Goal: Transaction & Acquisition: Purchase product/service

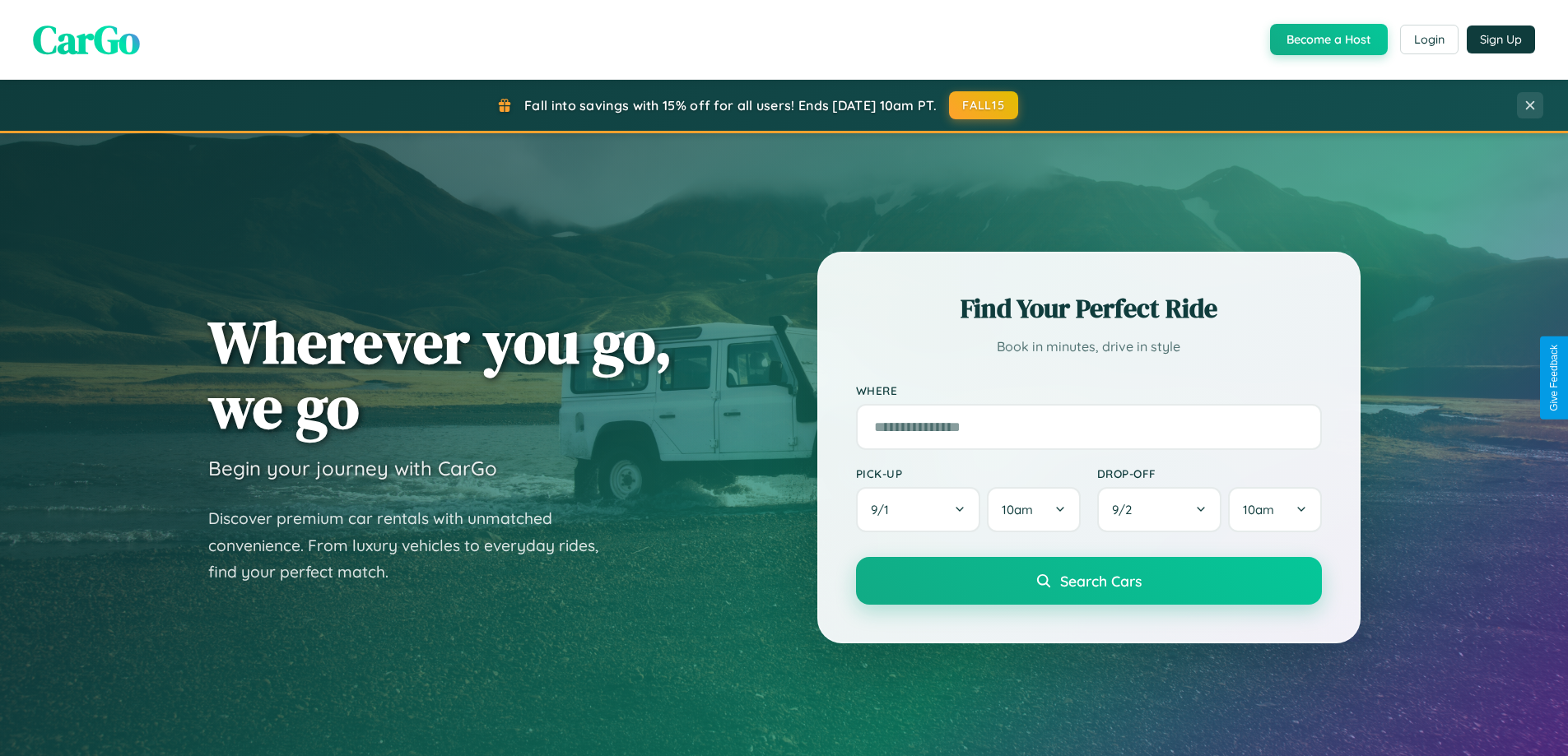
scroll to position [1133, 0]
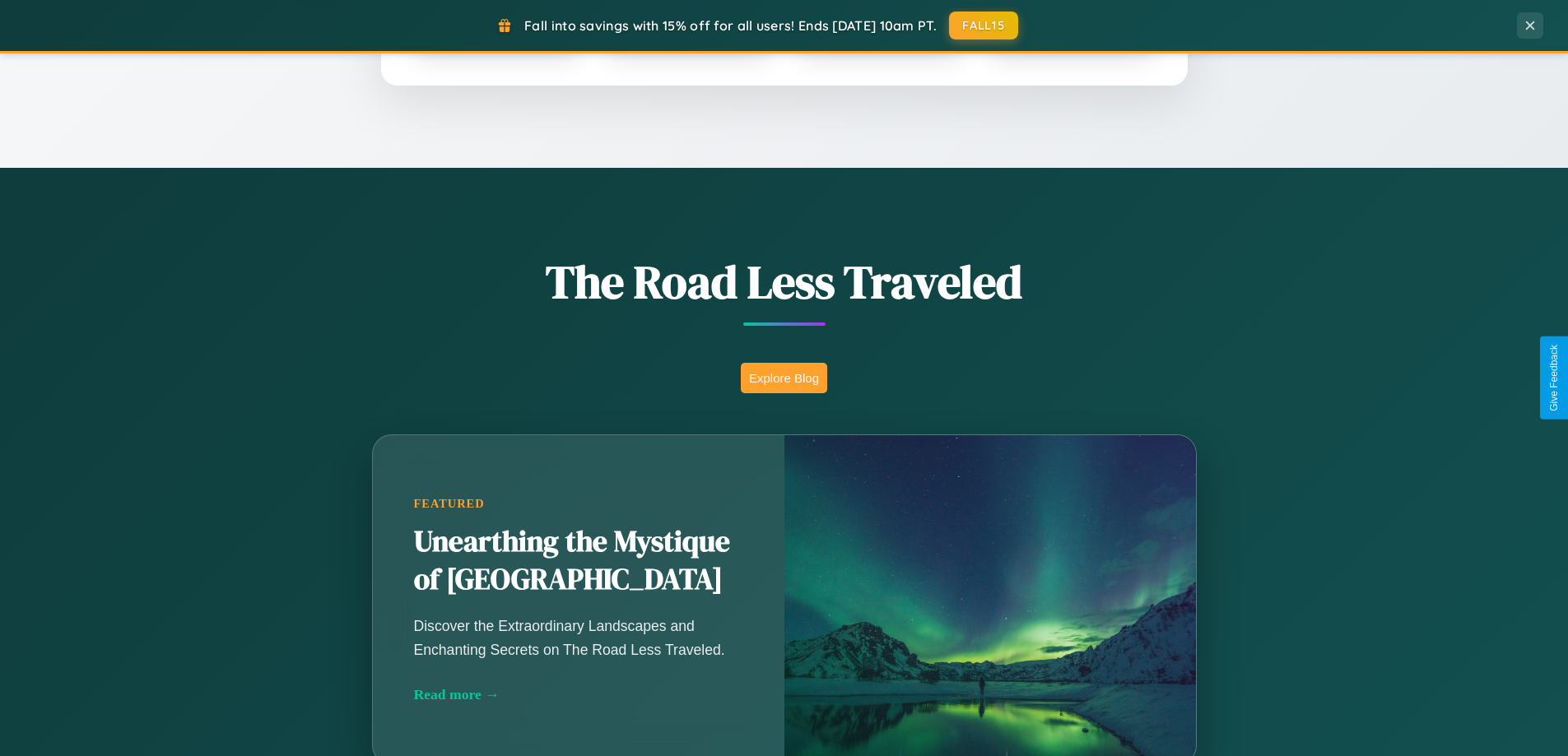
click at [784, 378] on button "Explore Blog" at bounding box center [784, 378] width 86 height 31
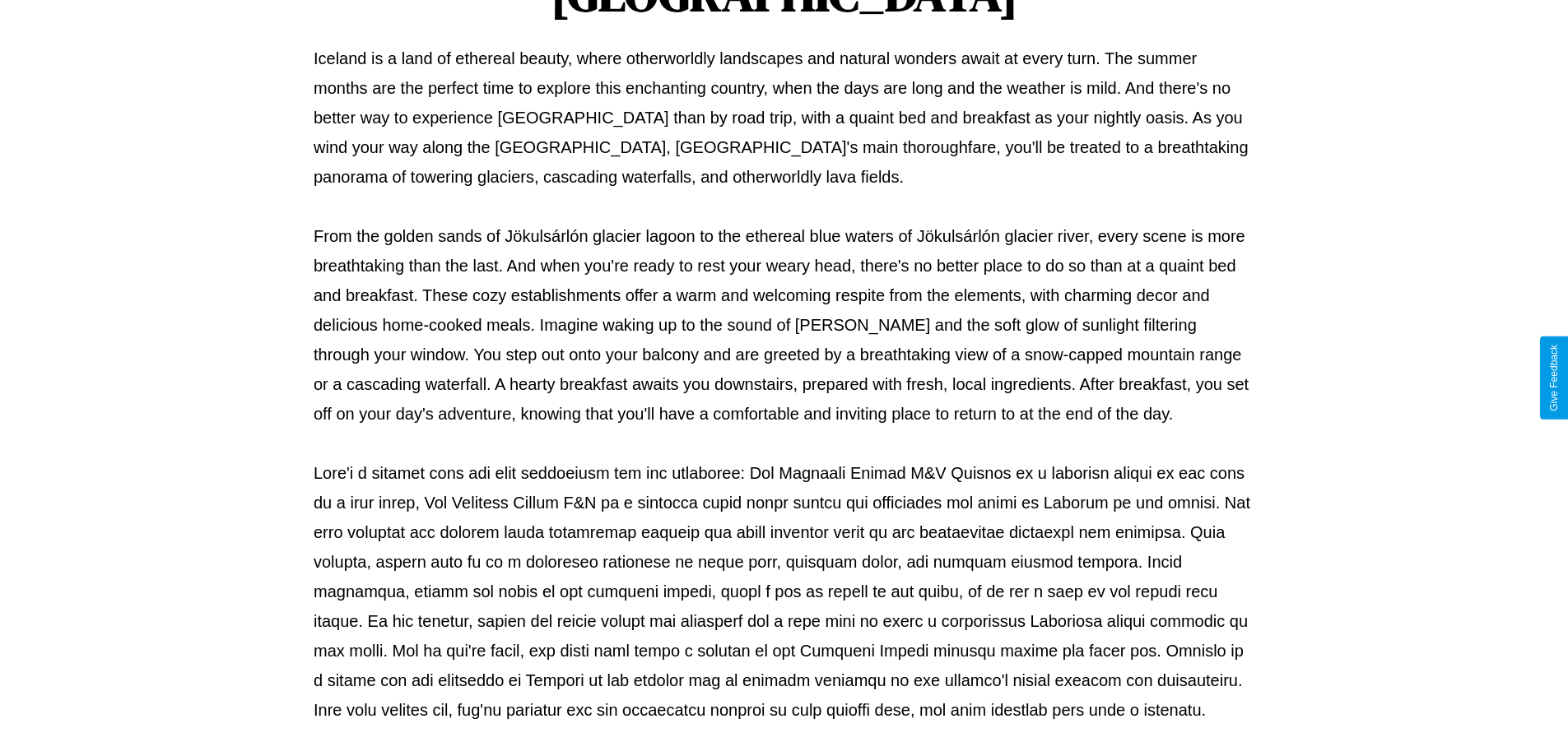
scroll to position [532, 0]
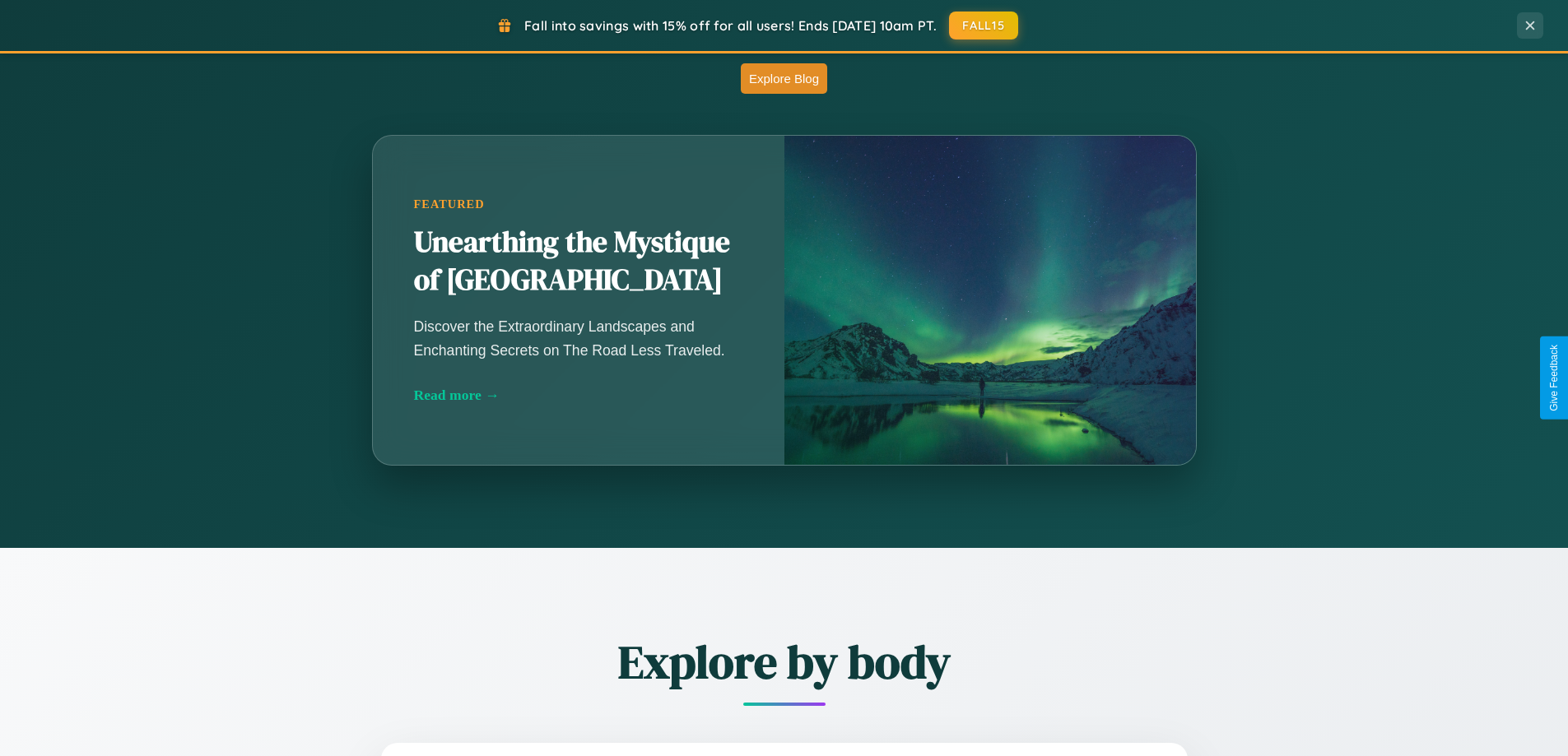
scroll to position [1133, 0]
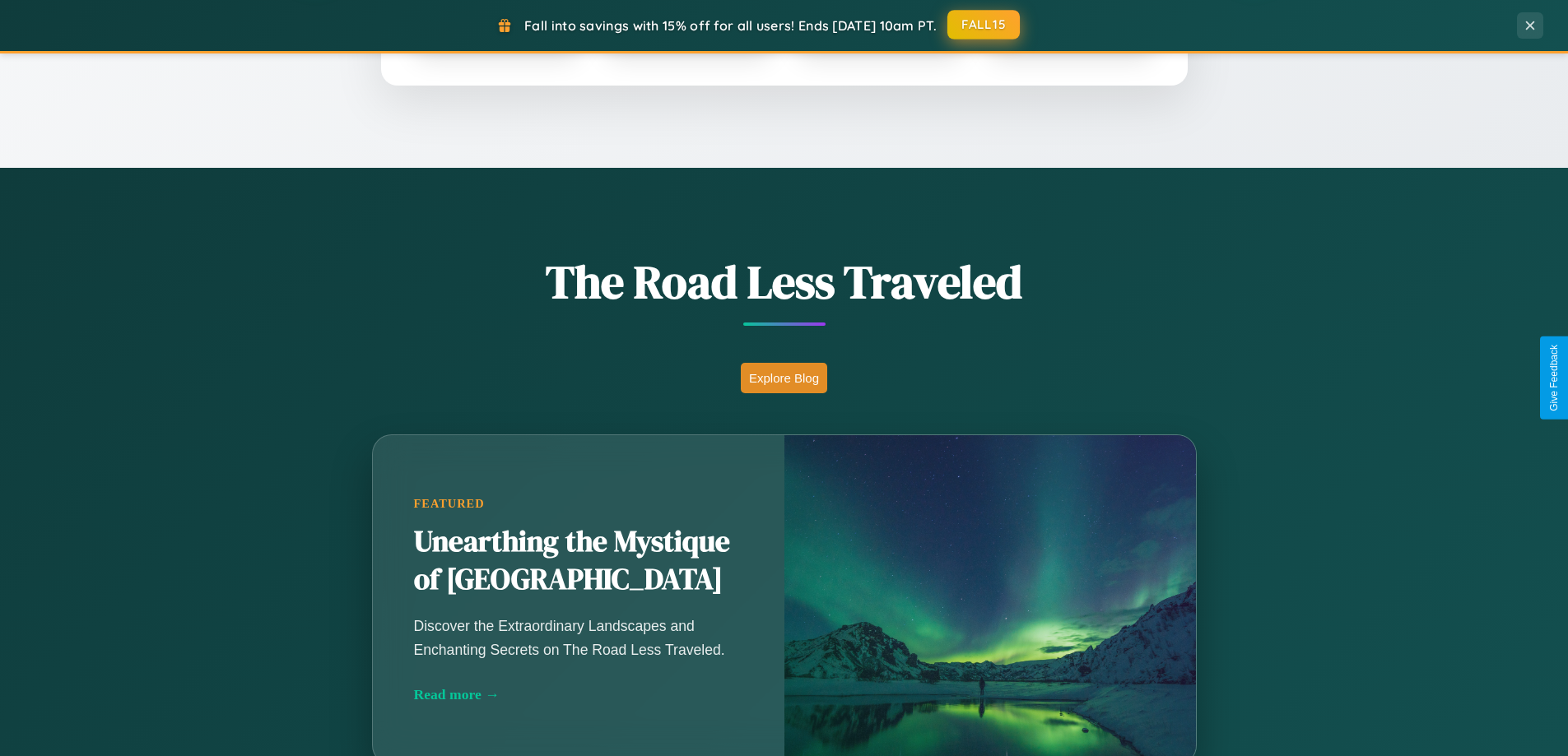
click at [984, 25] on button "FALL15" at bounding box center [984, 24] width 72 height 30
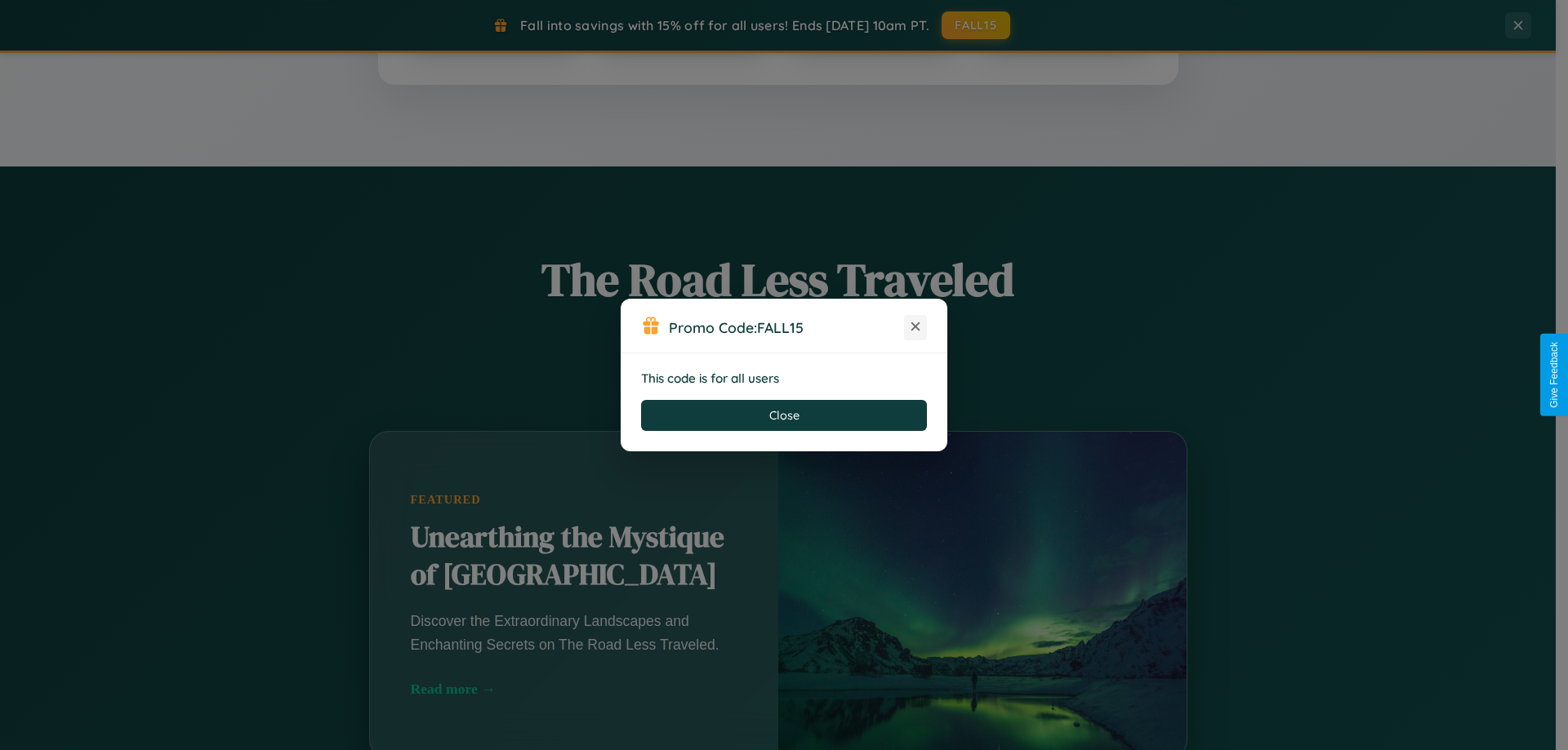
click at [915, 328] on icon at bounding box center [915, 326] width 16 height 16
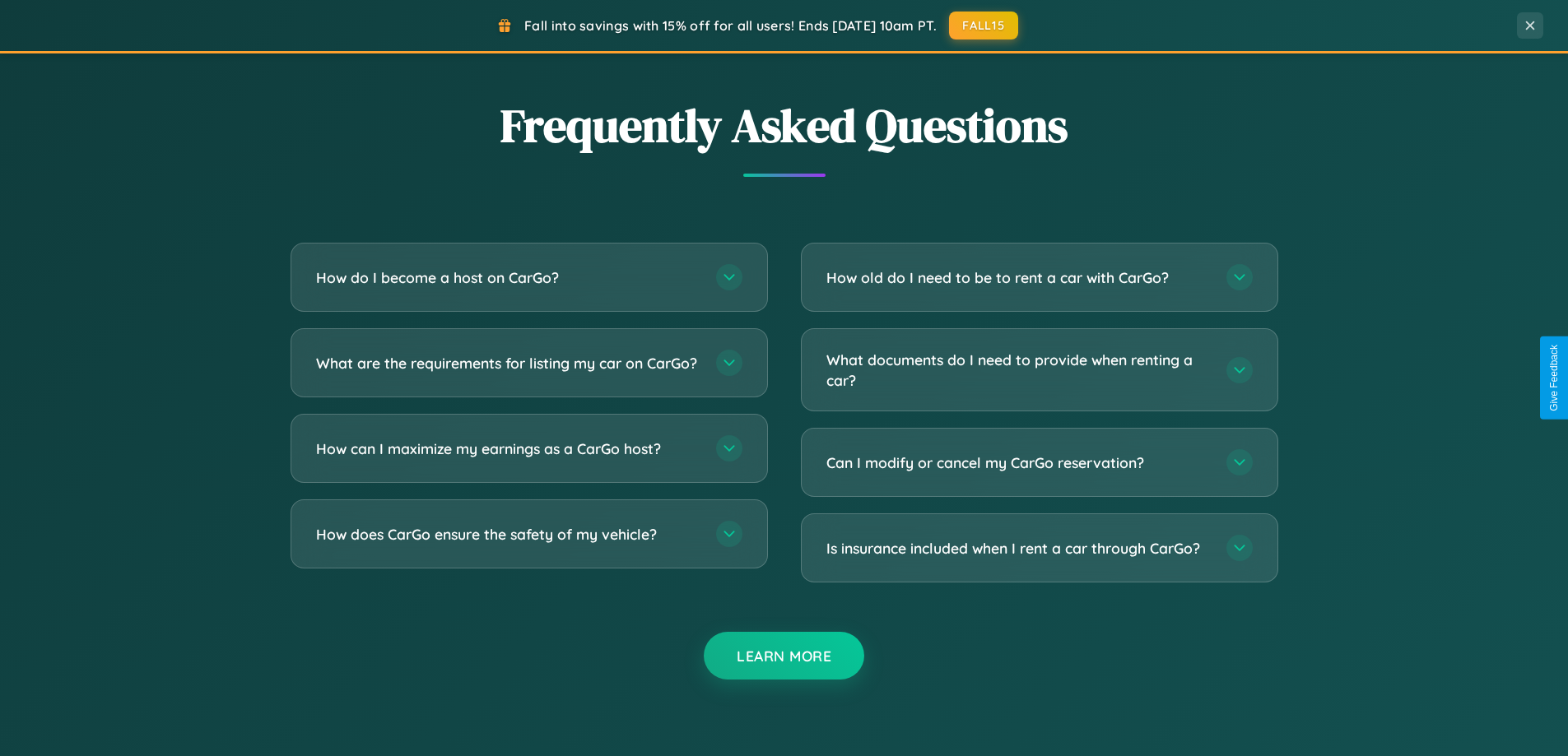
scroll to position [3166, 0]
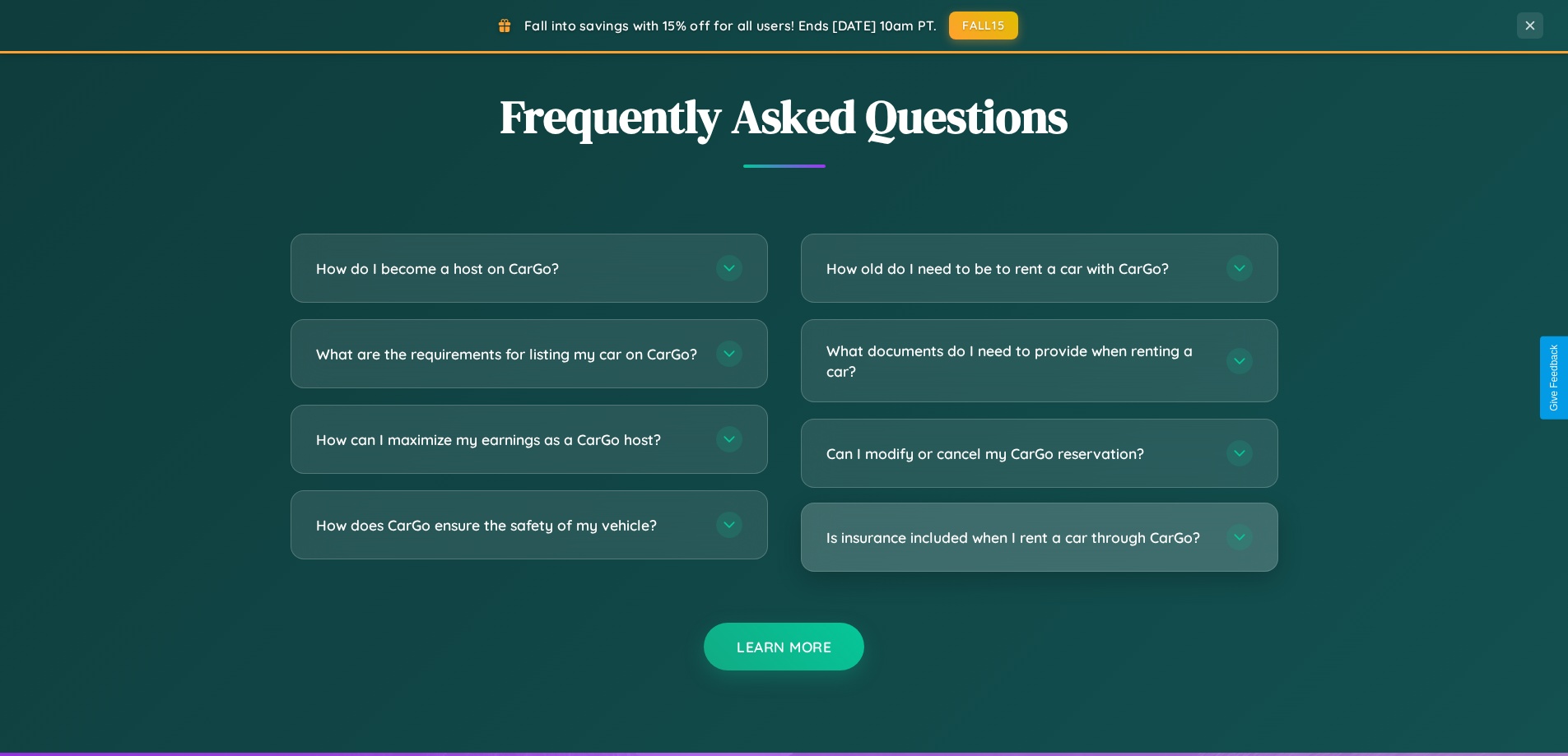
click at [1039, 537] on h3 "Is insurance included when I rent a car through CarGo?" at bounding box center [1018, 537] width 384 height 20
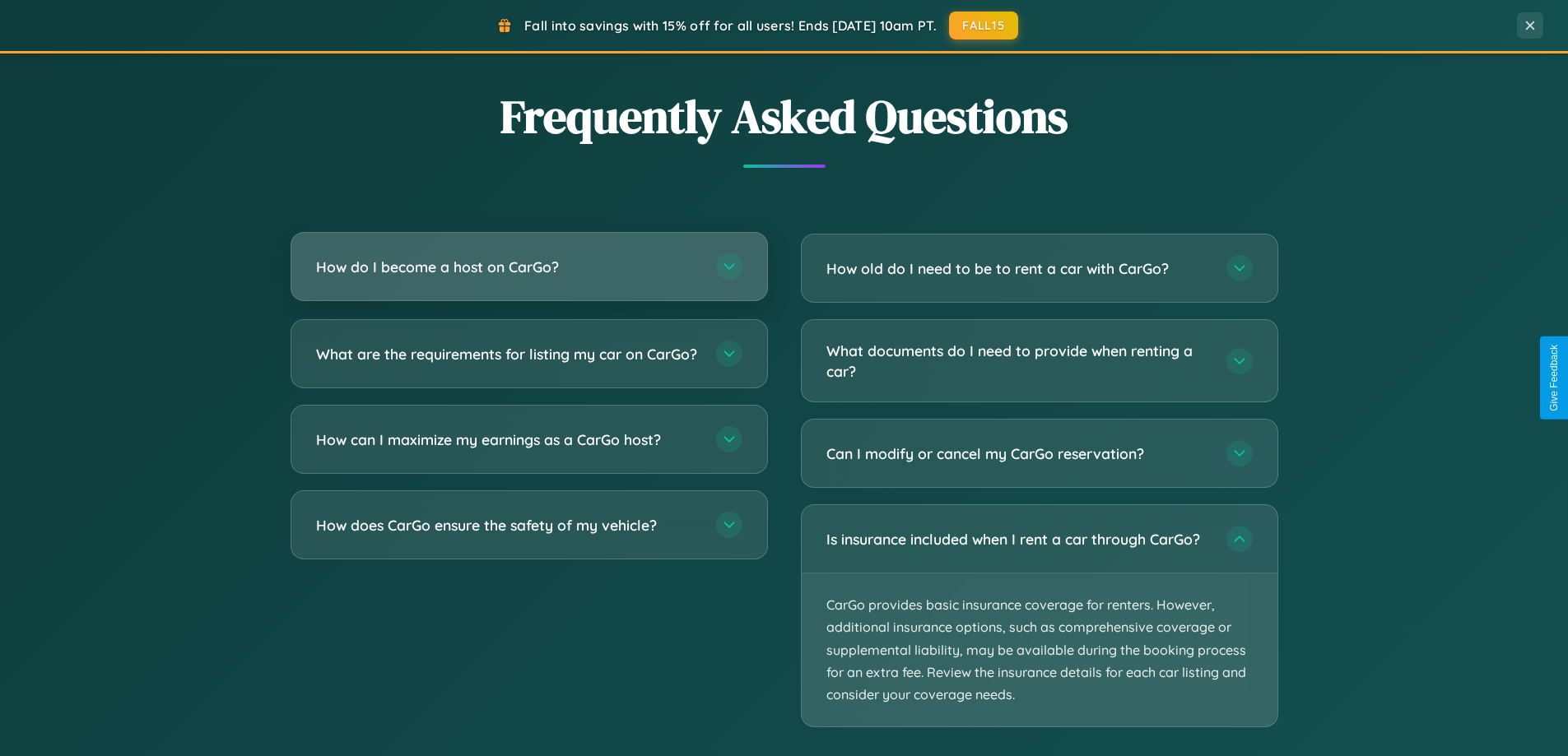
click at [528, 266] on h3 "How do I become a host on CarGo?" at bounding box center [507, 266] width 384 height 20
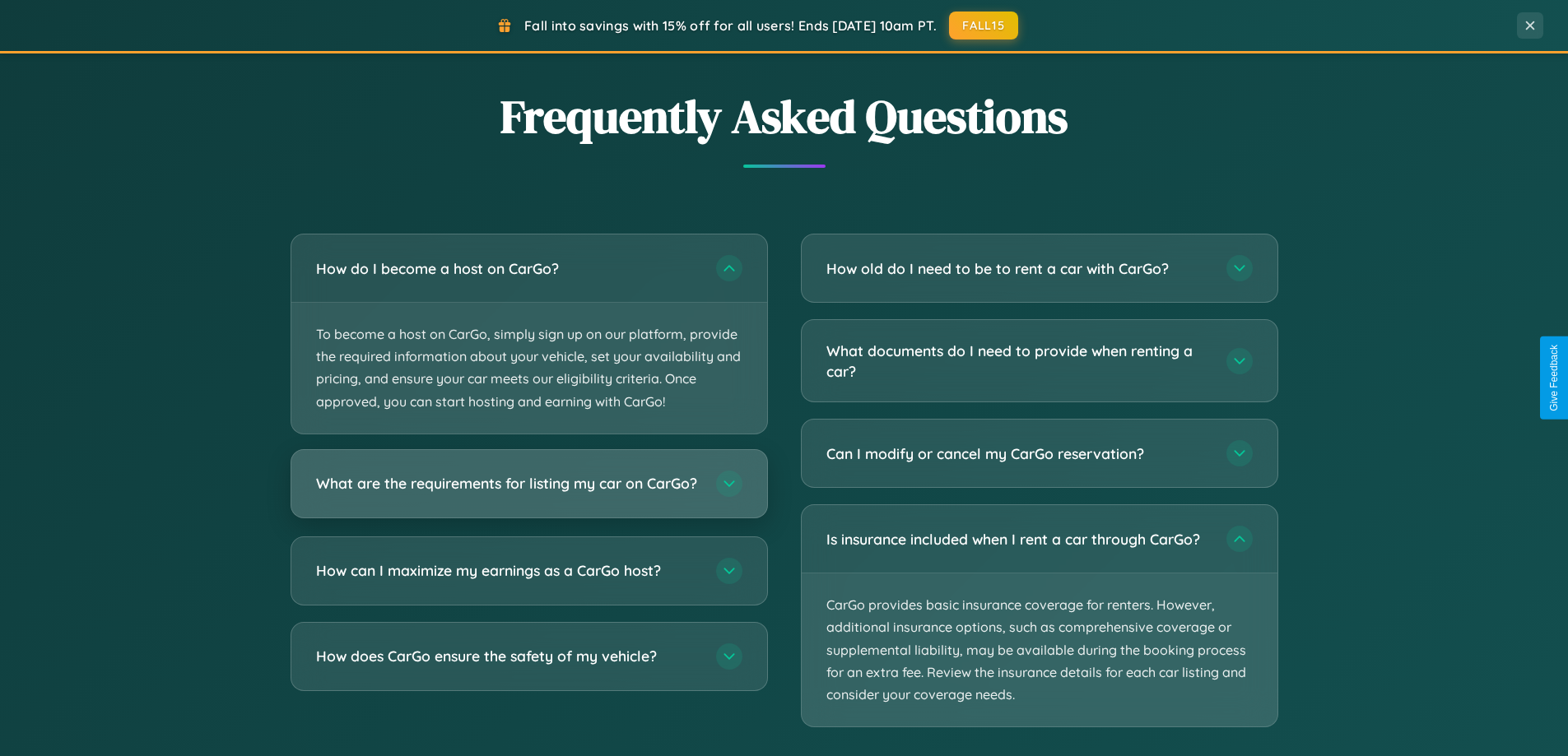
click at [528, 492] on h3 "What are the requirements for listing my car on CarGo?" at bounding box center [507, 483] width 384 height 20
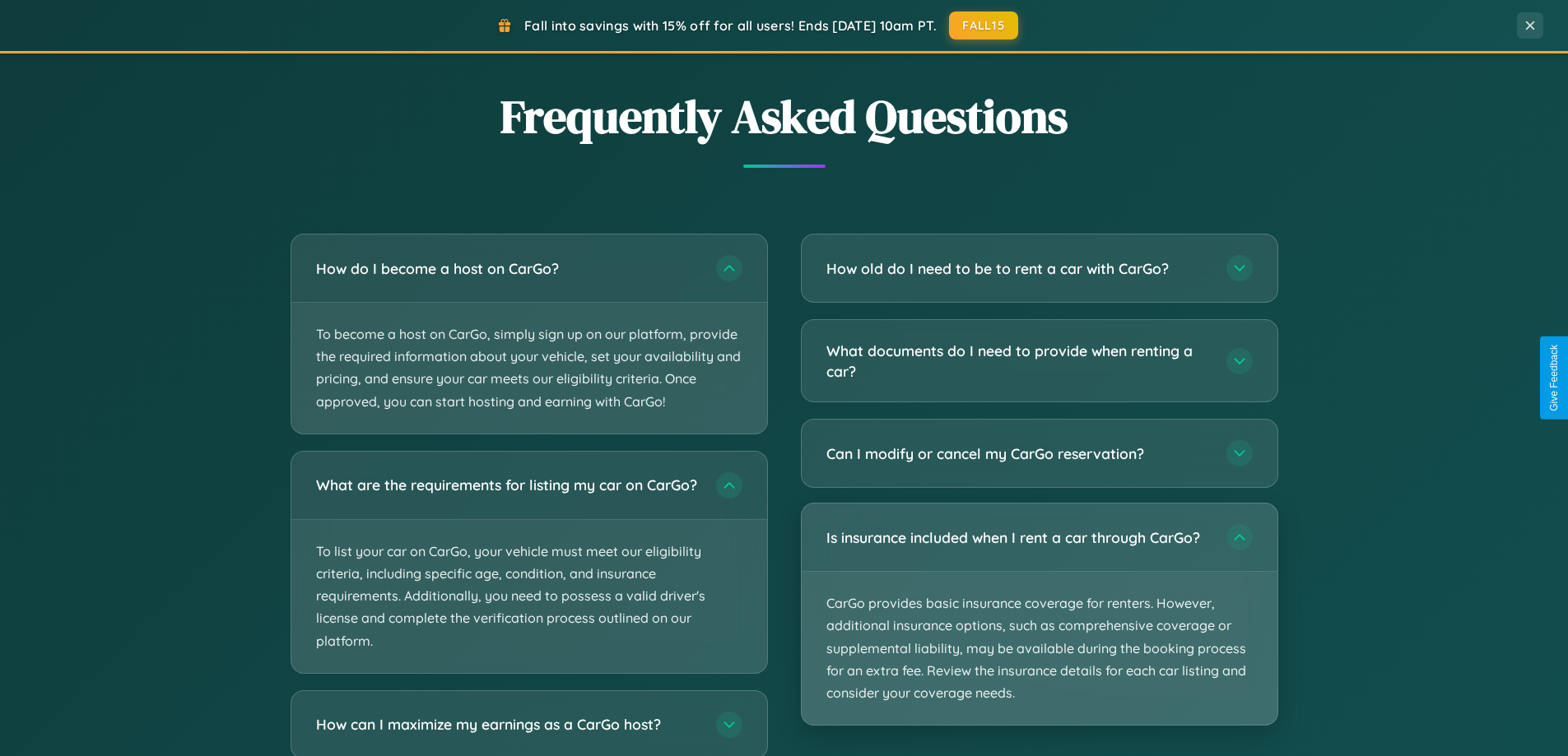
click at [1039, 615] on p "CarGo provides basic insurance coverage for renters. However, additional insura…" at bounding box center [1040, 648] width 476 height 154
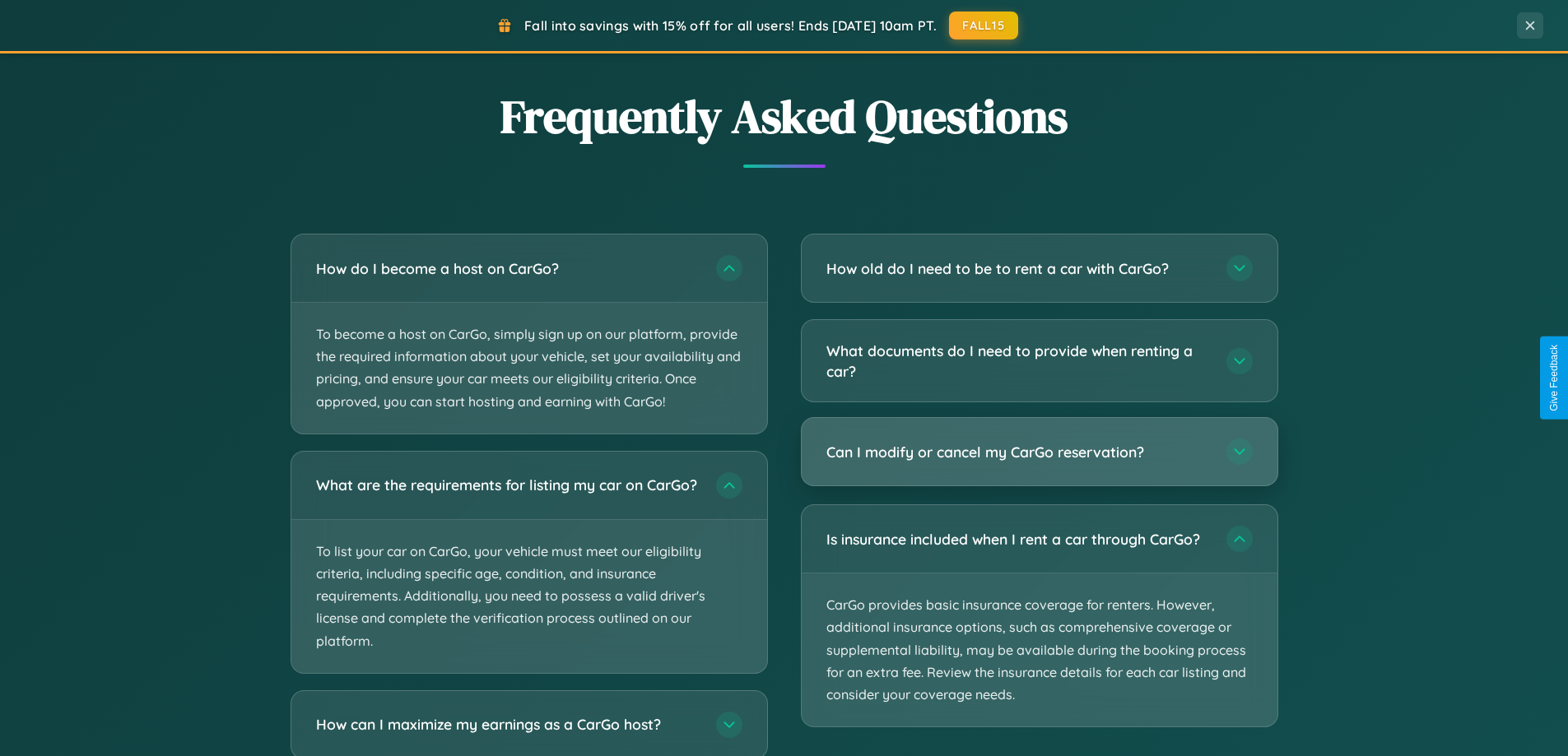
click at [1039, 454] on h3 "Can I modify or cancel my CarGo reservation?" at bounding box center [1018, 452] width 384 height 20
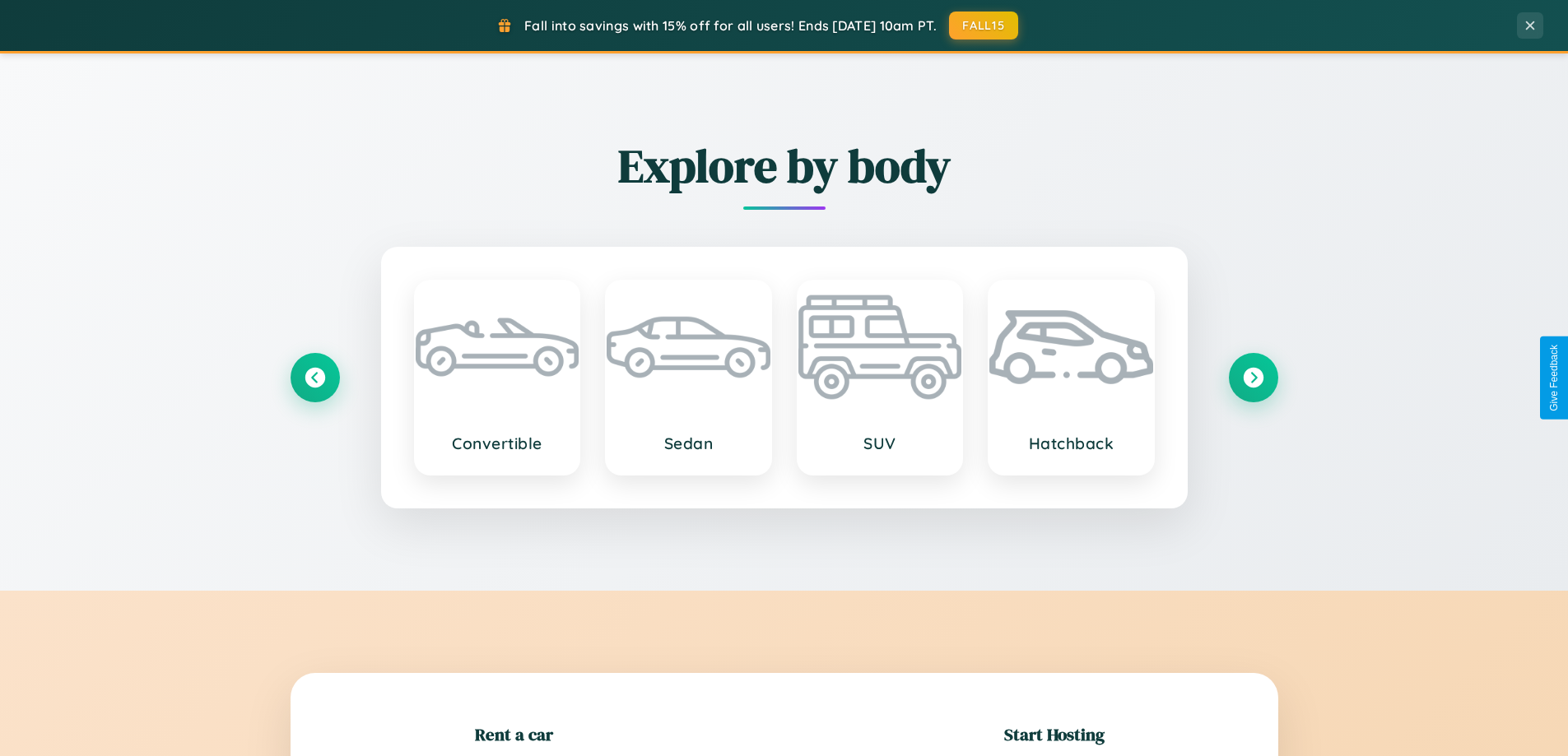
scroll to position [355, 0]
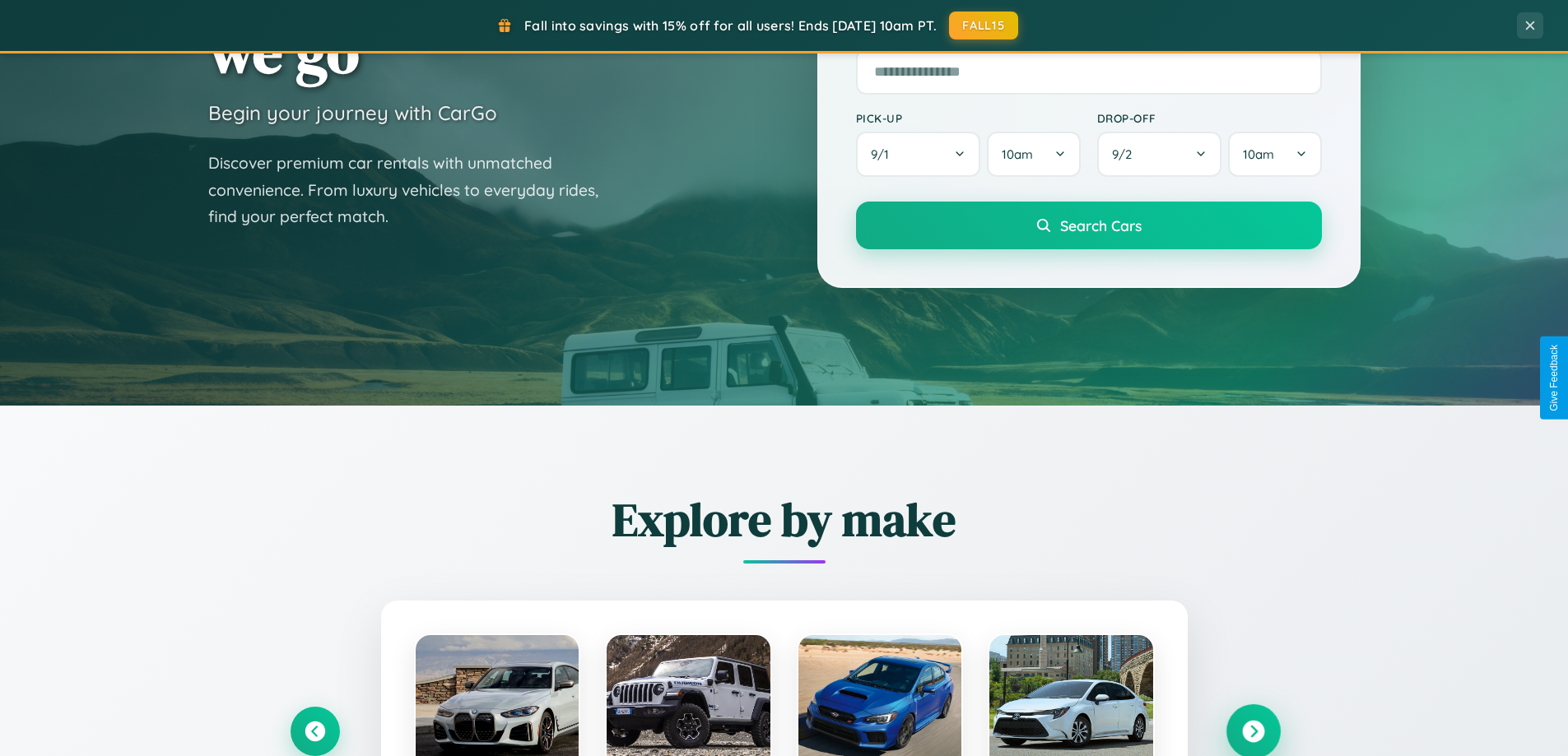
click at [1253, 732] on icon at bounding box center [1253, 732] width 22 height 22
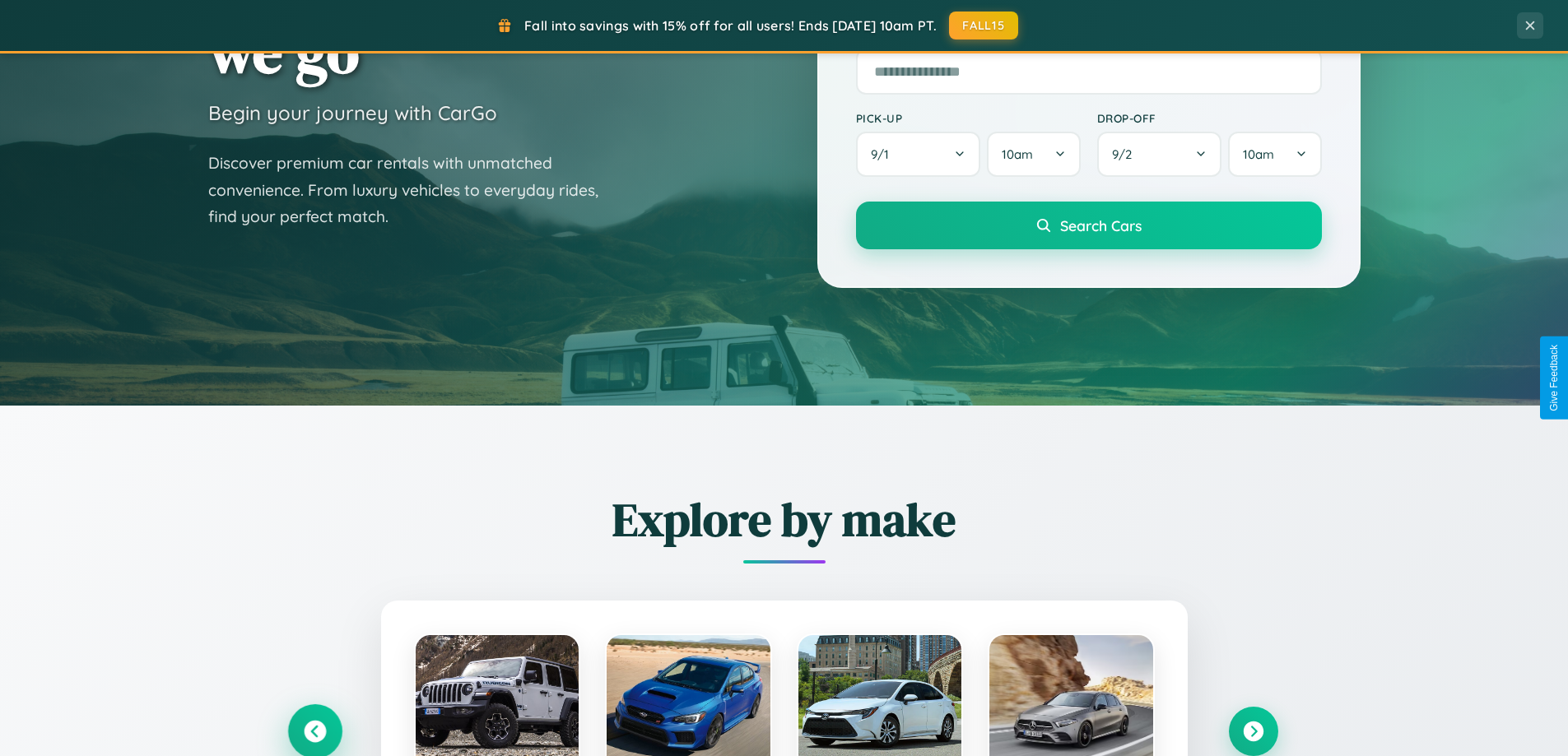
click at [315, 732] on icon at bounding box center [314, 732] width 22 height 22
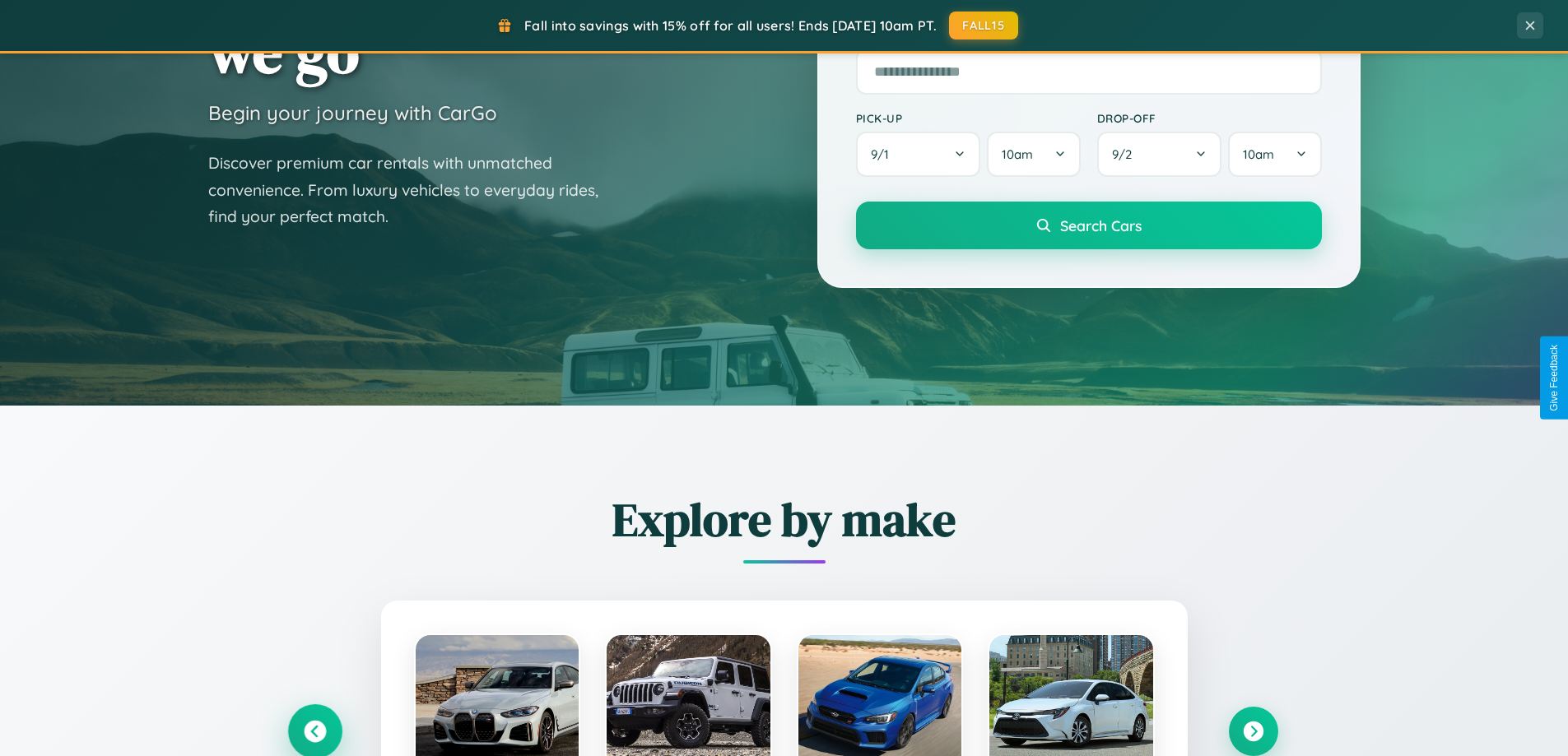
click at [315, 730] on icon at bounding box center [315, 732] width 27 height 27
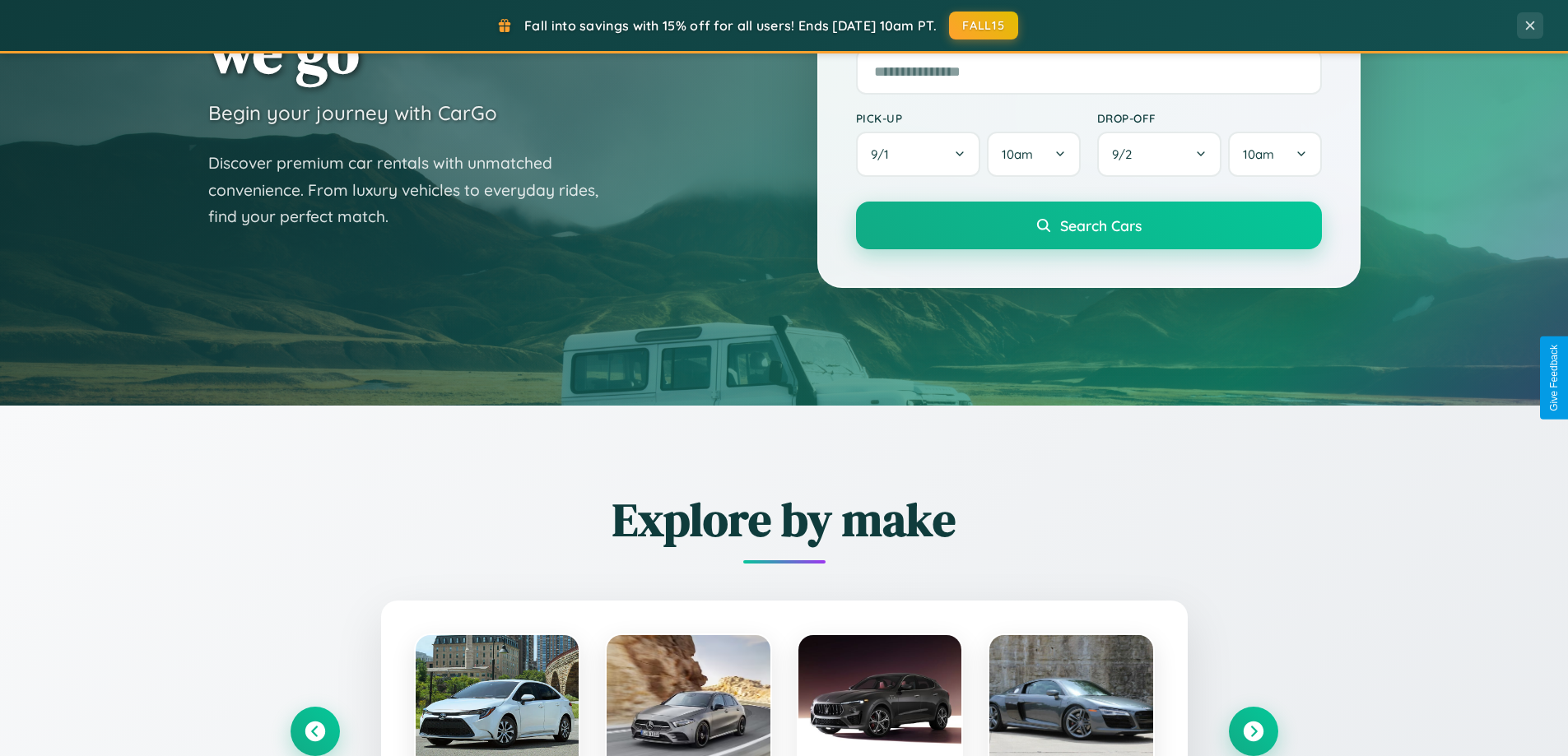
scroll to position [1647, 0]
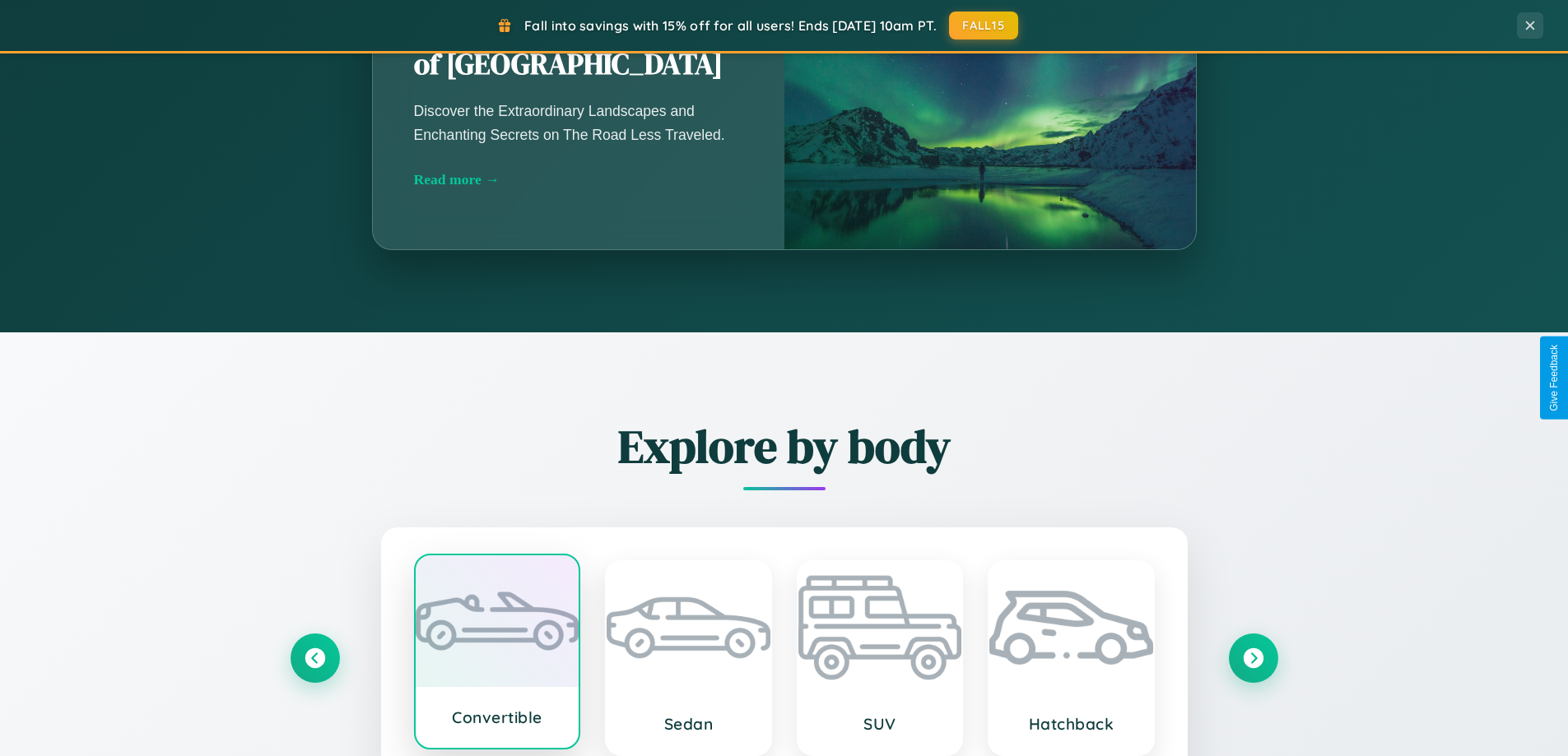
click at [497, 658] on div at bounding box center [498, 621] width 164 height 131
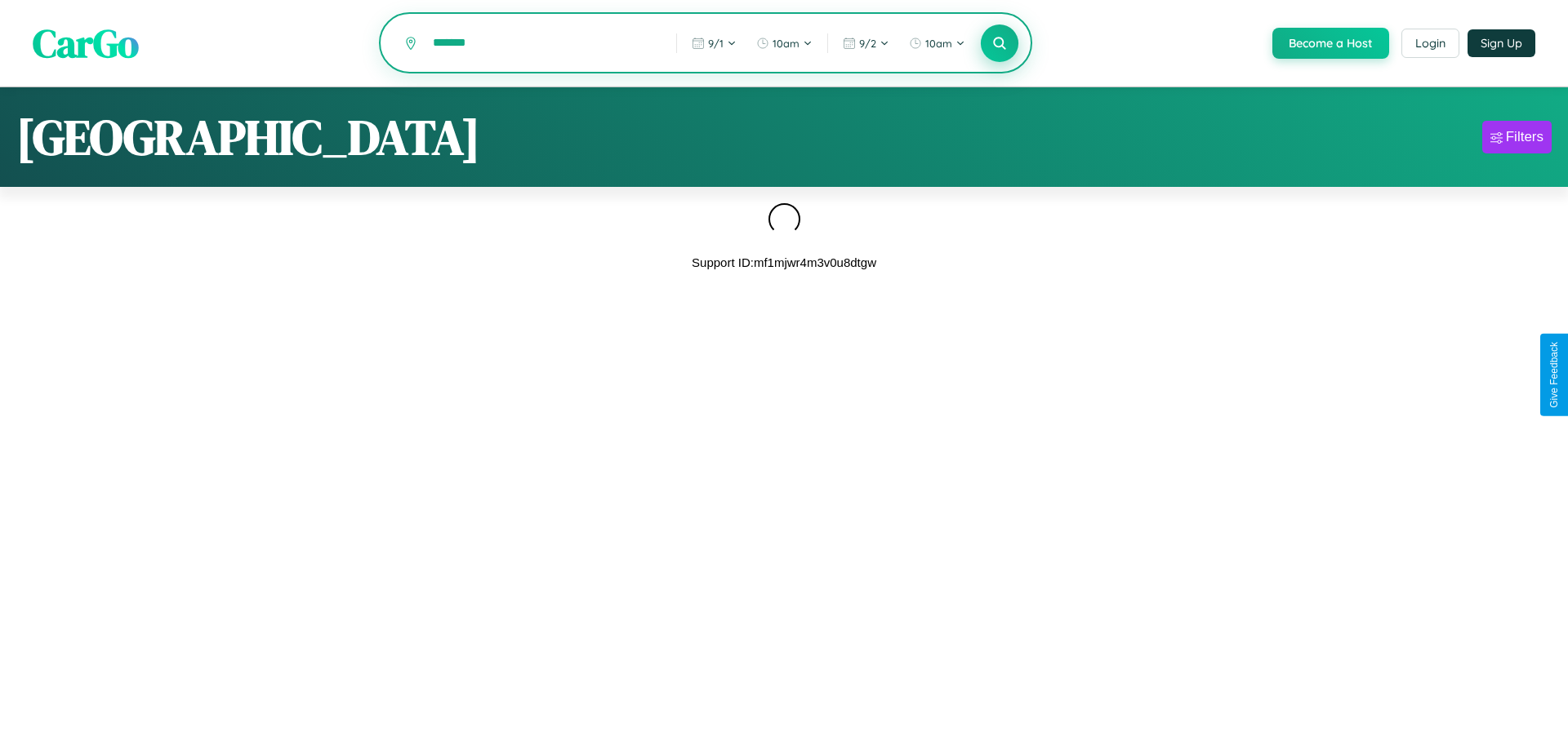
type input "*******"
click at [998, 44] on icon at bounding box center [1000, 43] width 15 height 15
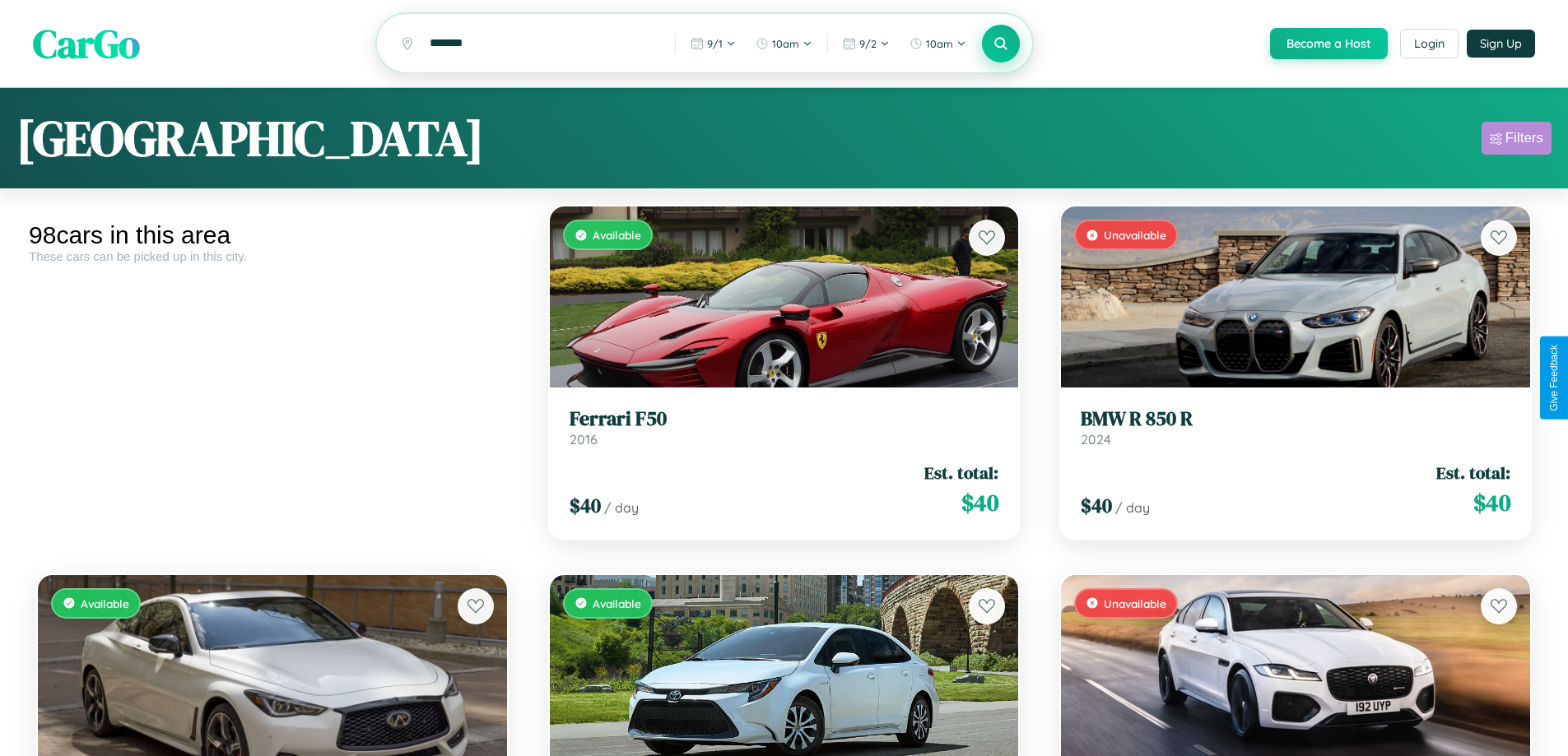
click at [1517, 141] on div "Filters" at bounding box center [1525, 138] width 38 height 16
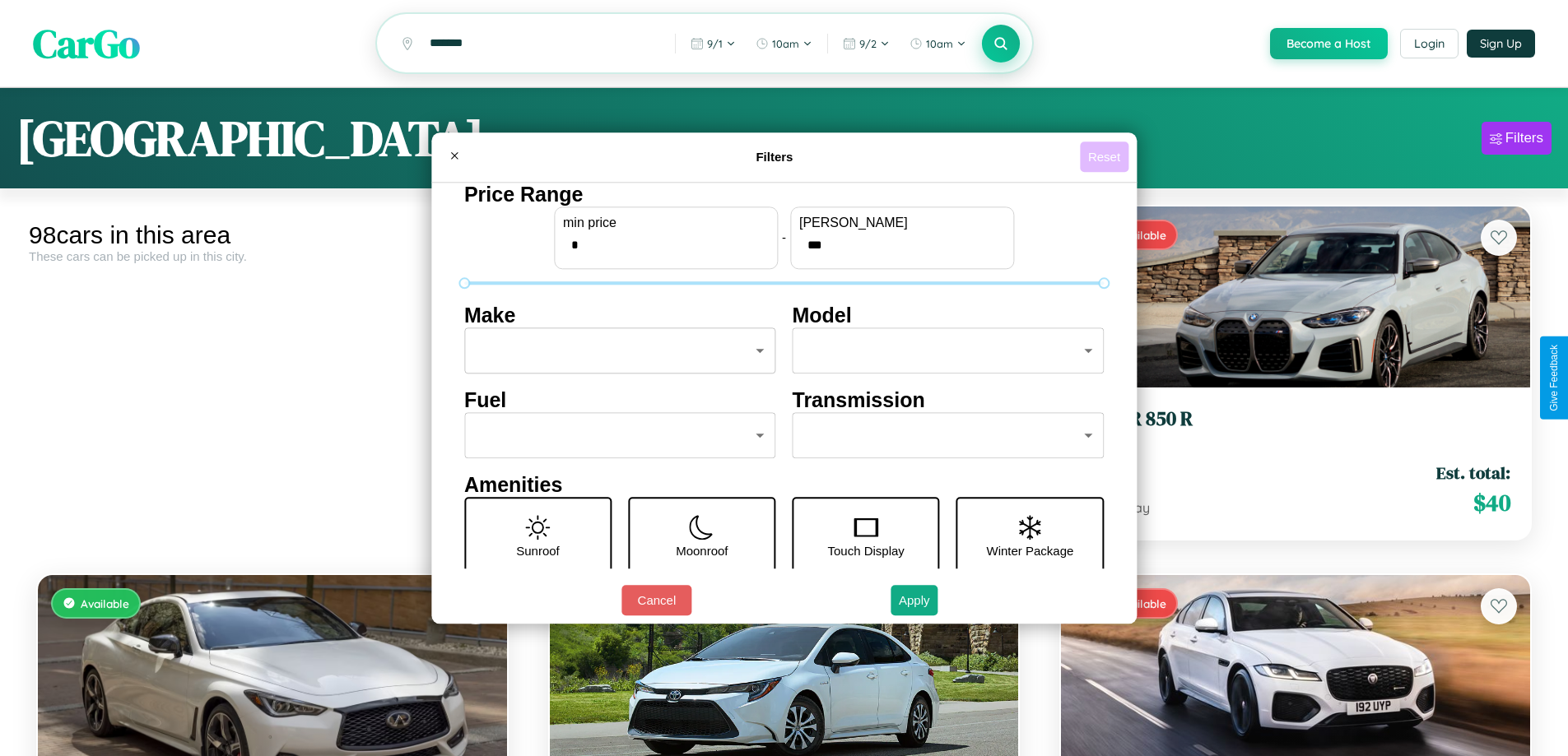
click at [1106, 156] on button "Reset" at bounding box center [1104, 157] width 48 height 31
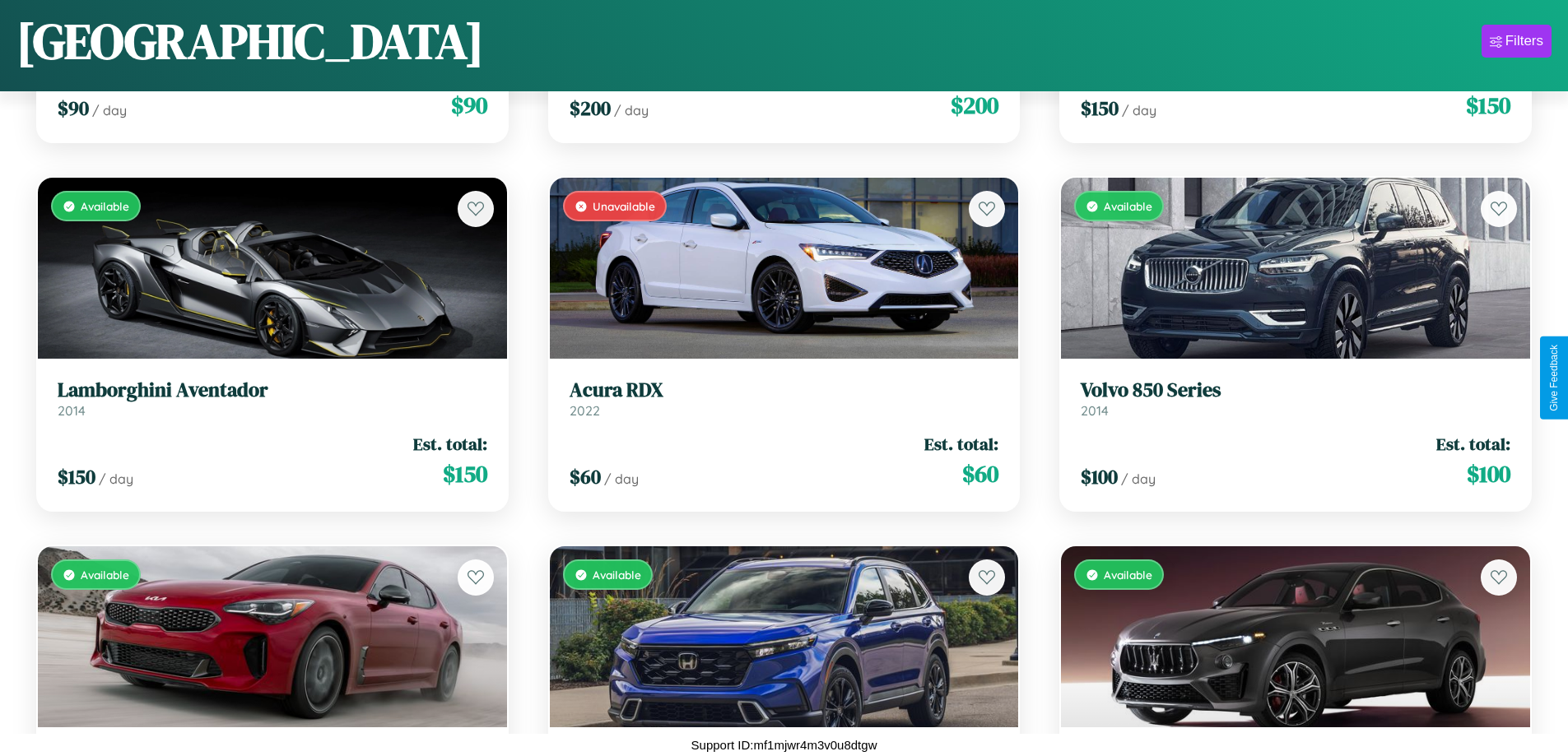
scroll to position [11285, 0]
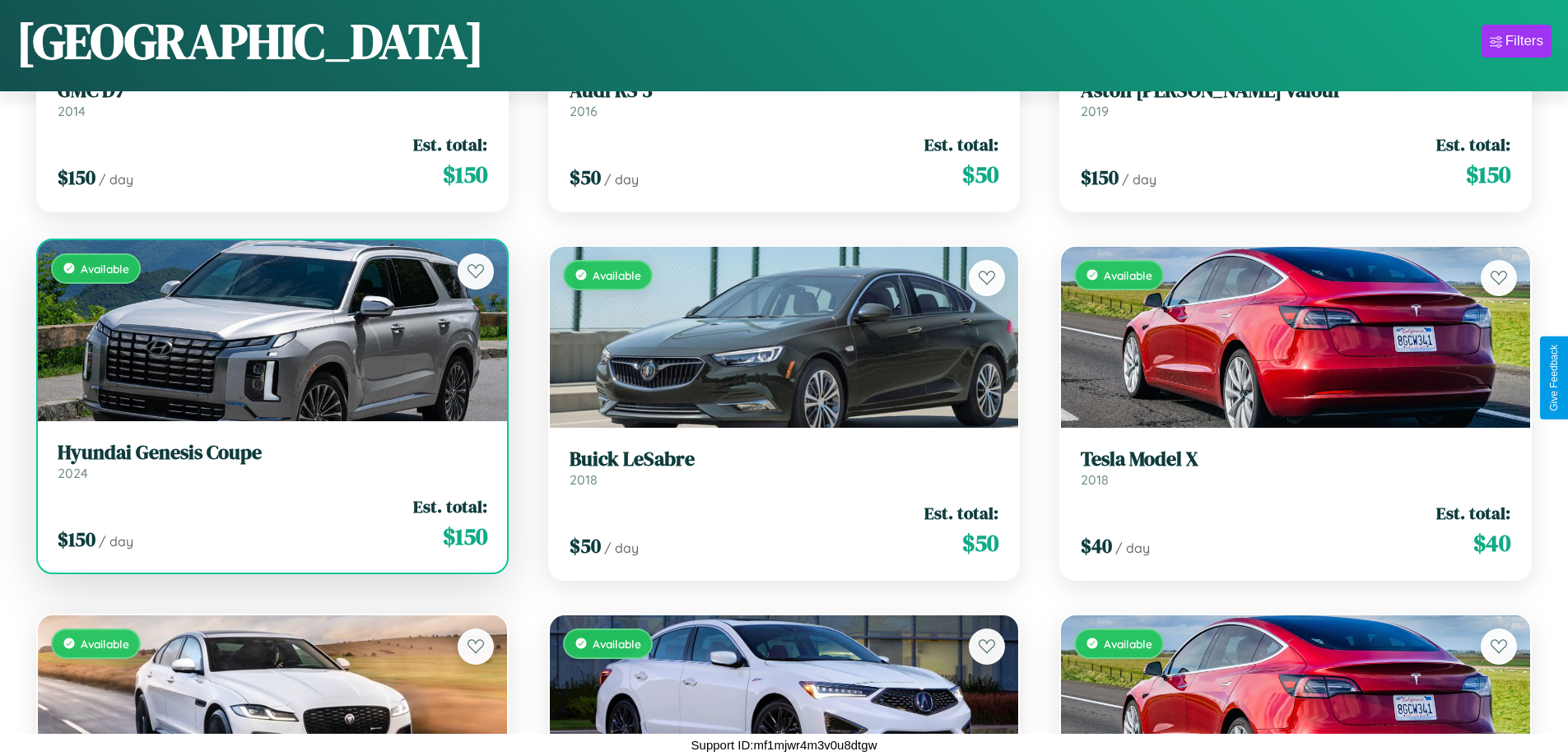
click at [271, 461] on h3 "Hyundai Genesis Coupe" at bounding box center [272, 453] width 430 height 24
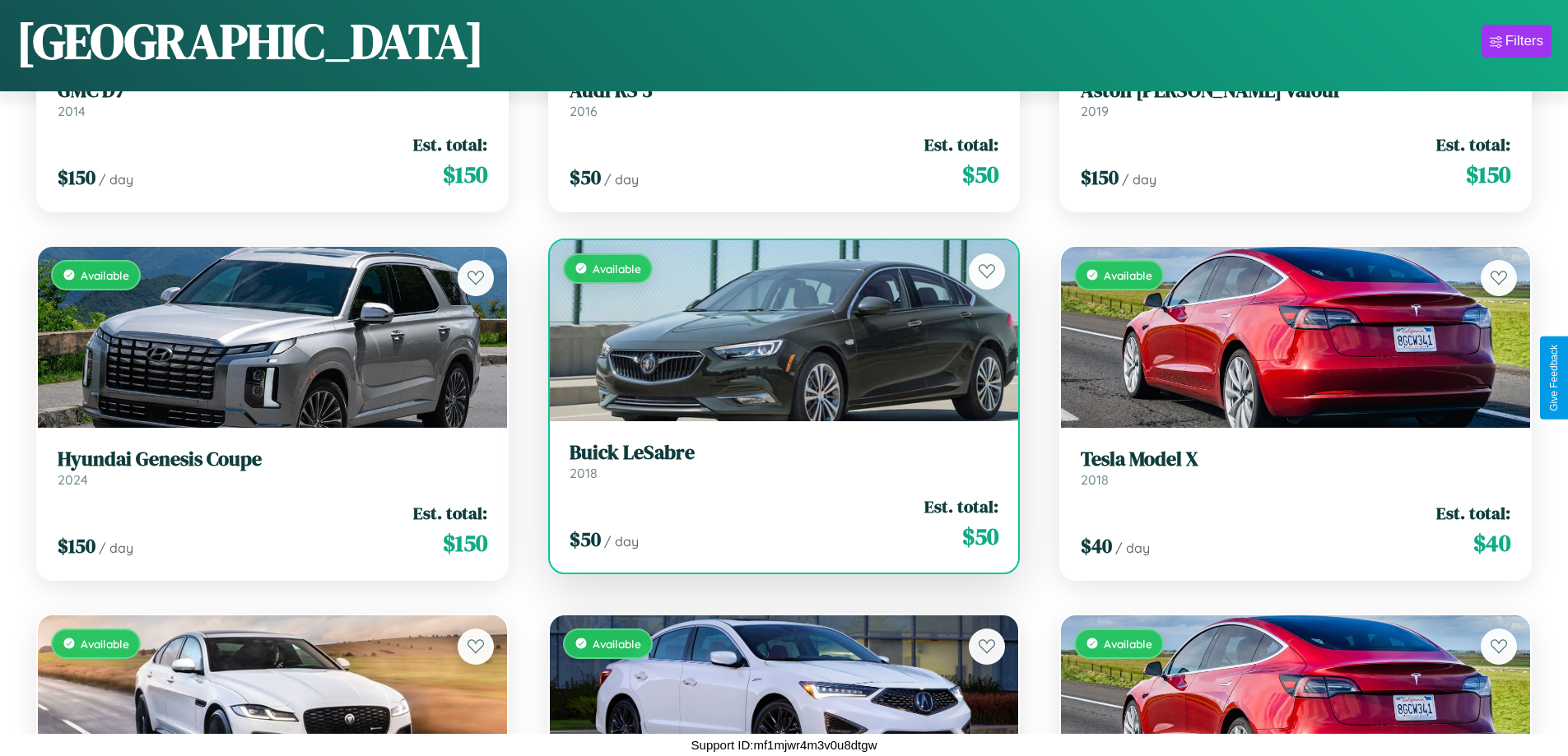
scroll to position [7232, 0]
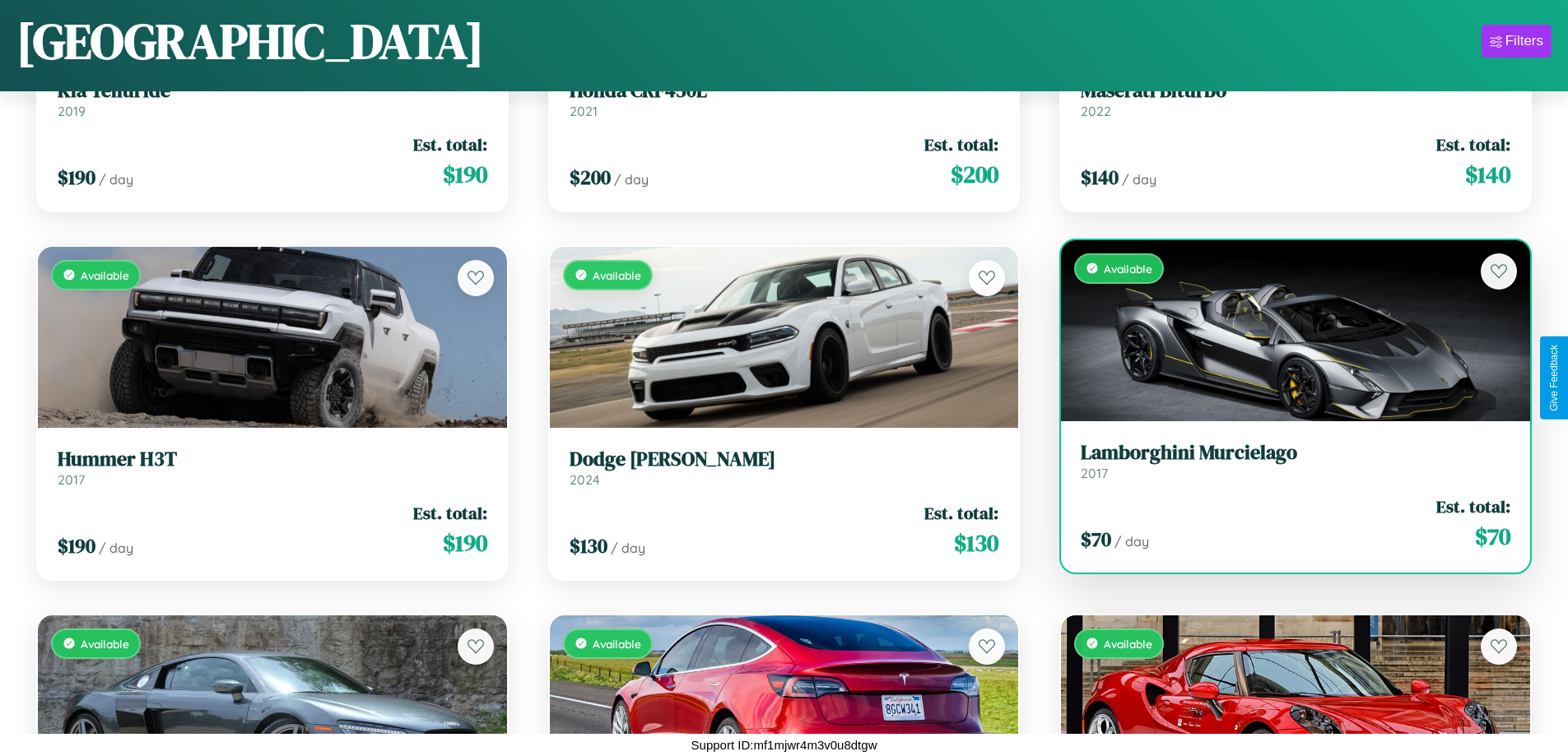
click at [1285, 467] on link "Lamborghini Murcielago 2017" at bounding box center [1296, 462] width 430 height 41
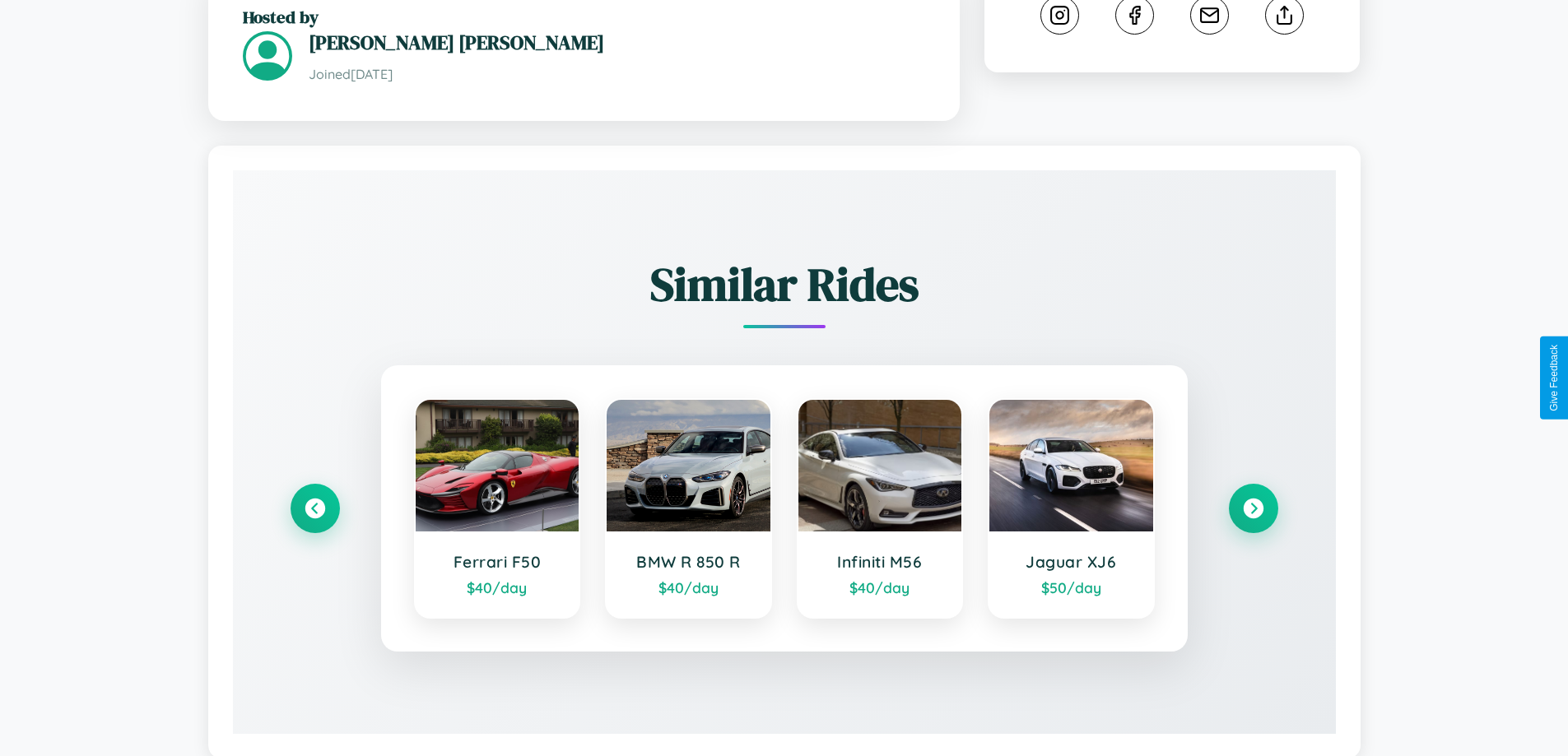
scroll to position [958, 0]
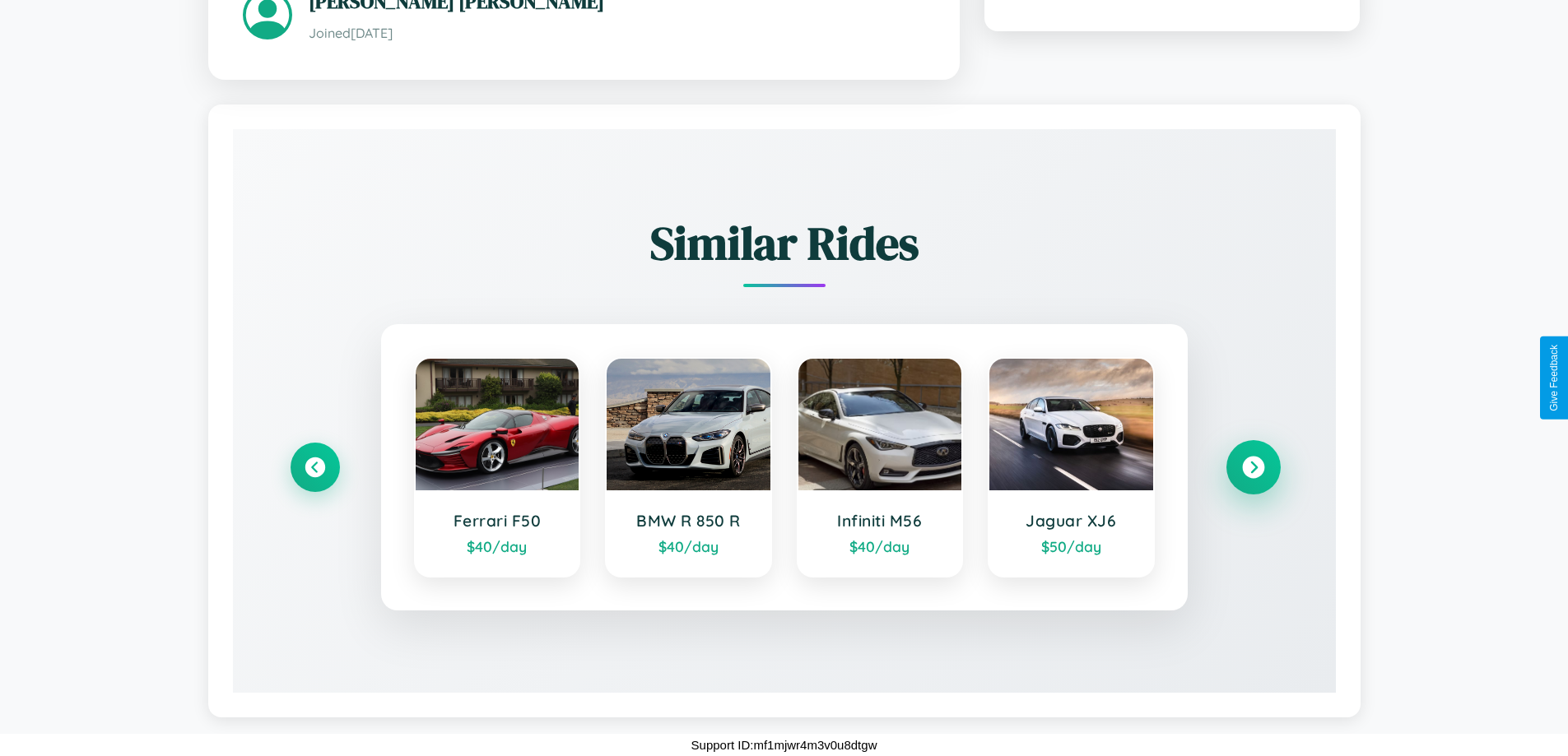
click at [1253, 466] on icon at bounding box center [1253, 467] width 22 height 22
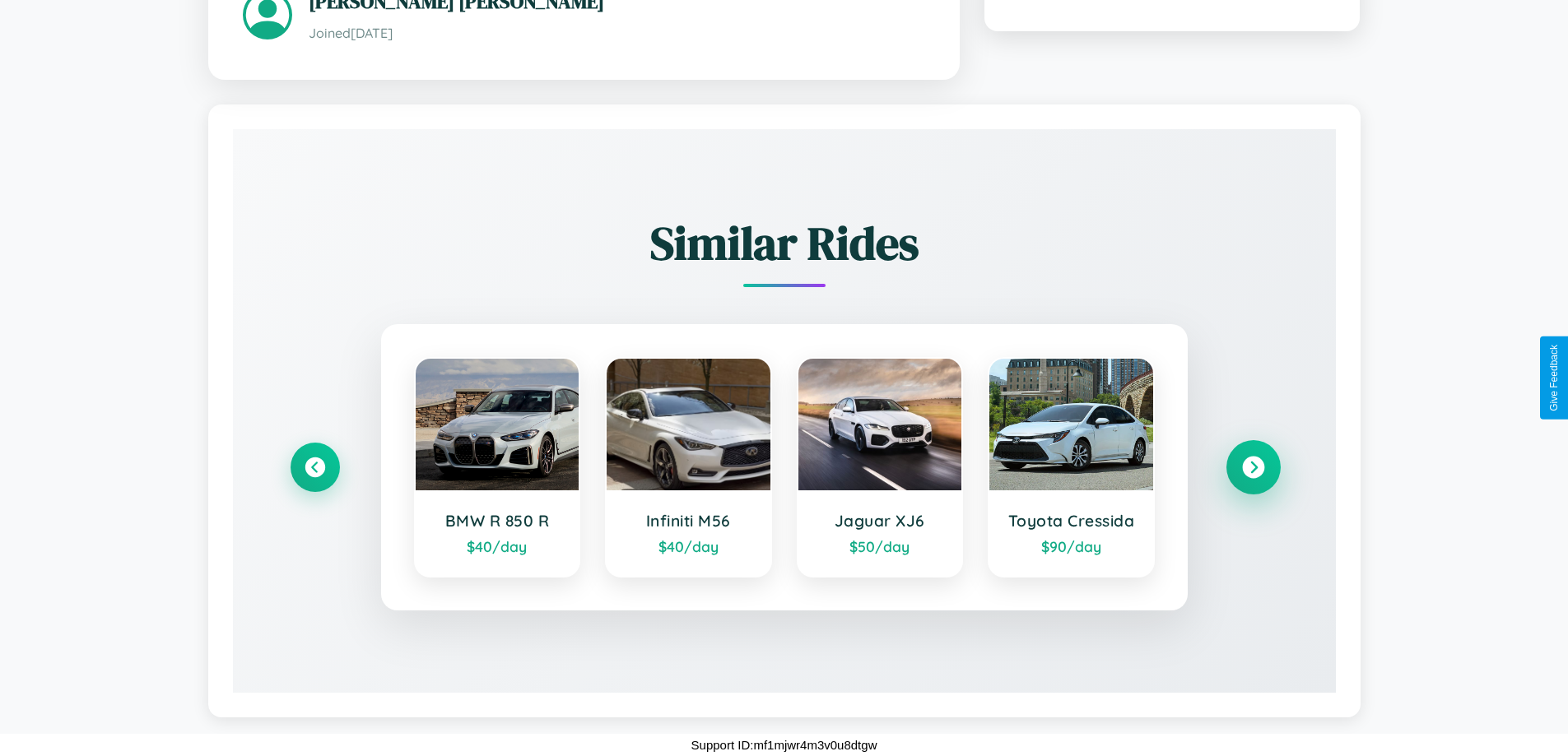
click at [1253, 466] on icon at bounding box center [1253, 467] width 22 height 22
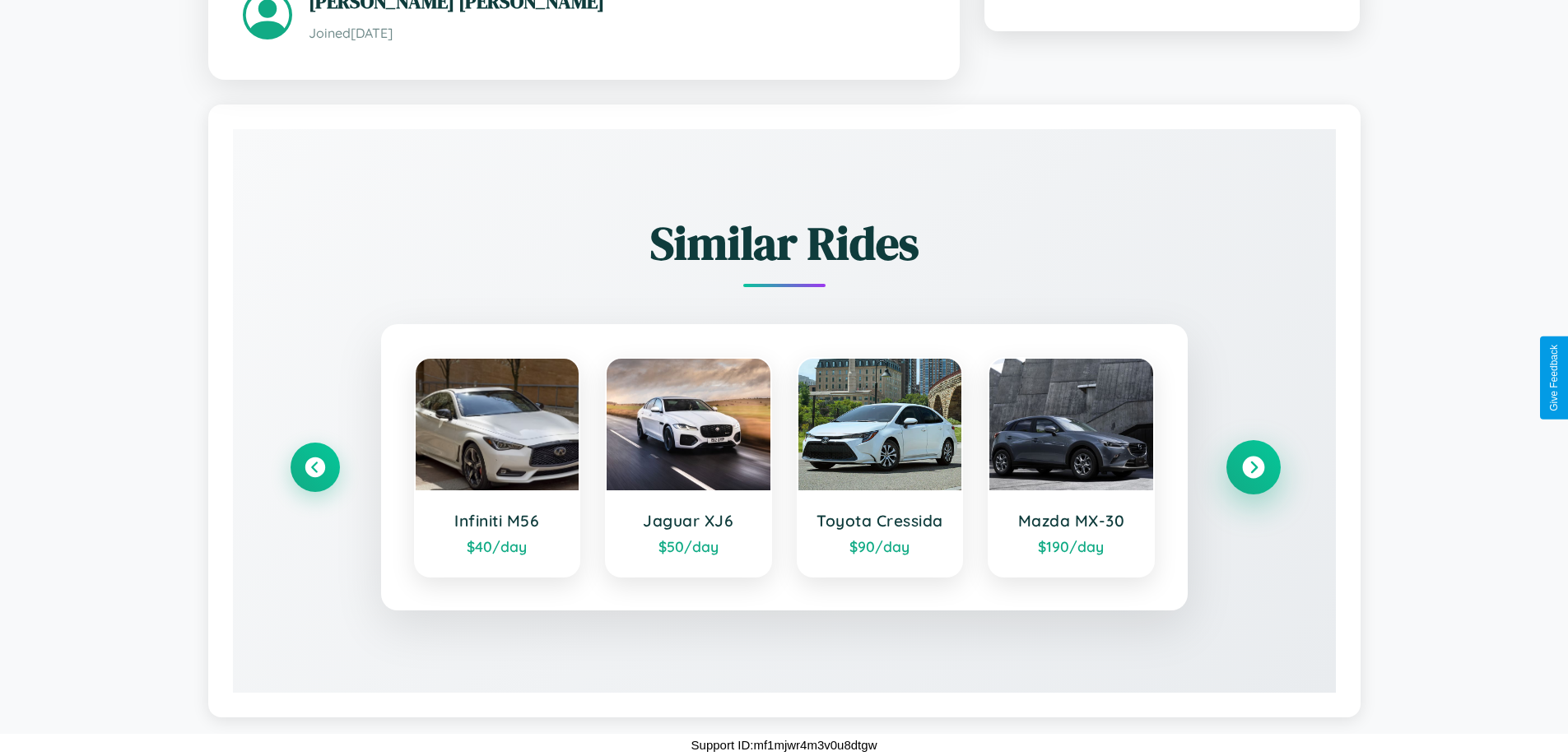
click at [1253, 466] on icon at bounding box center [1253, 467] width 22 height 22
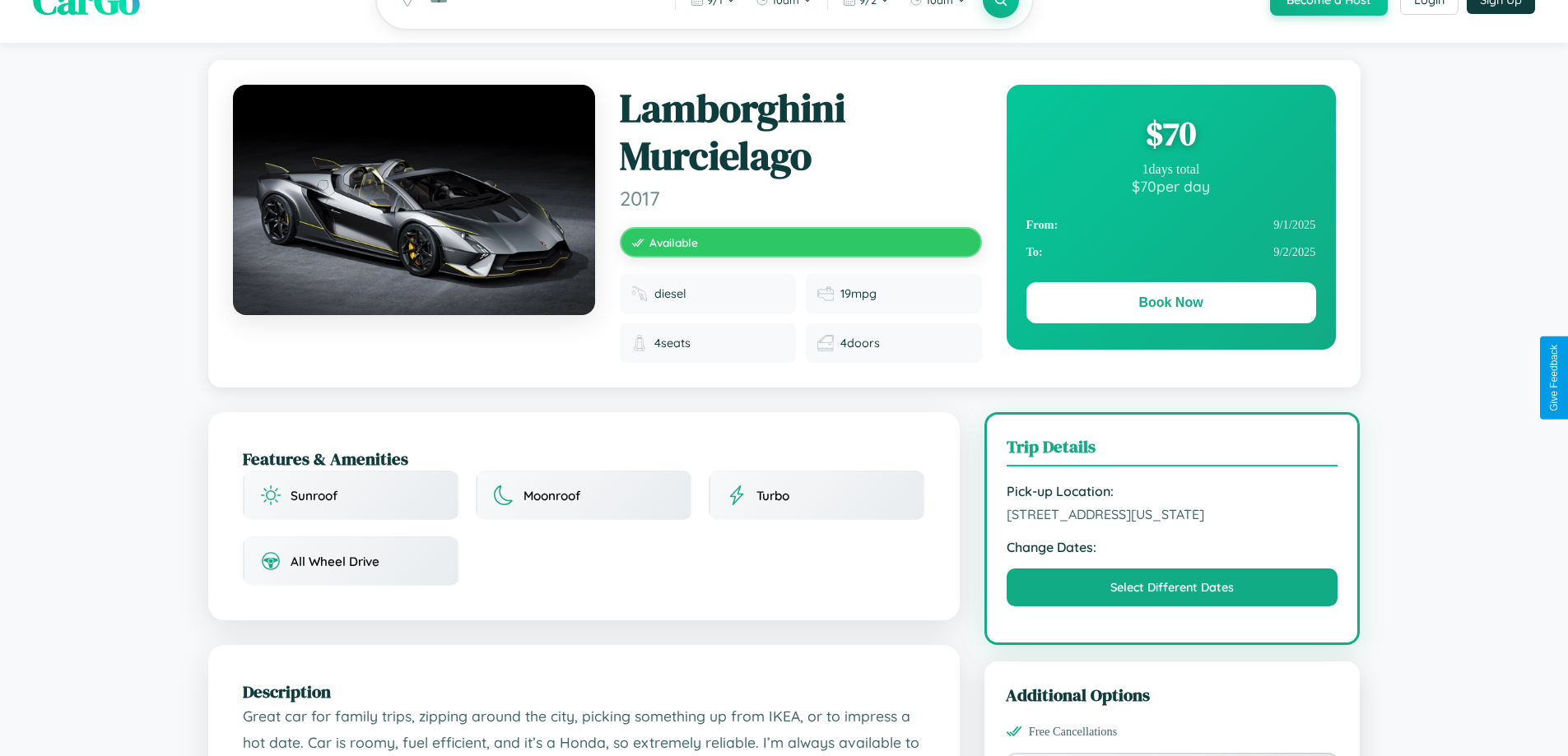
scroll to position [0, 0]
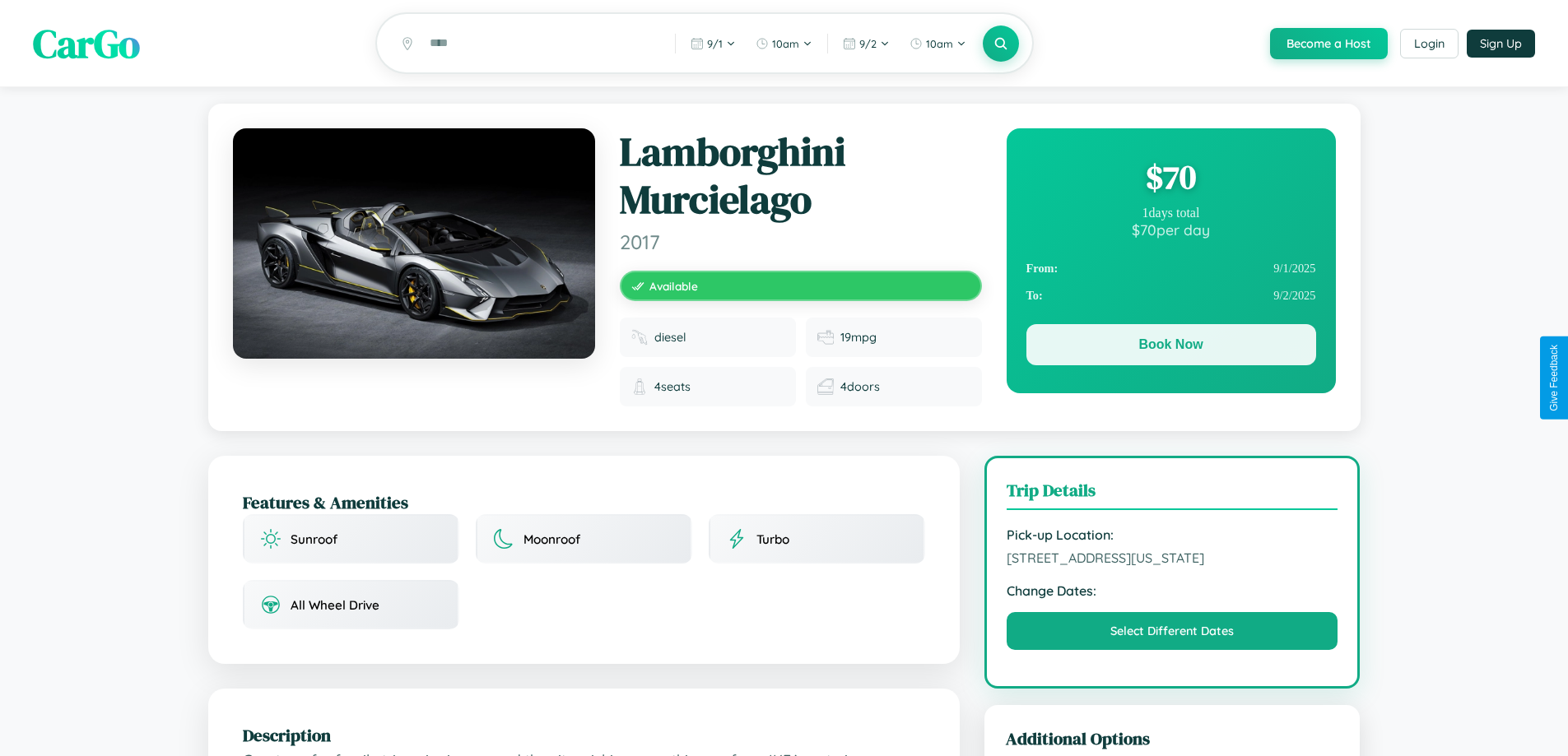
click at [1171, 348] on button "Book Now" at bounding box center [1172, 345] width 290 height 42
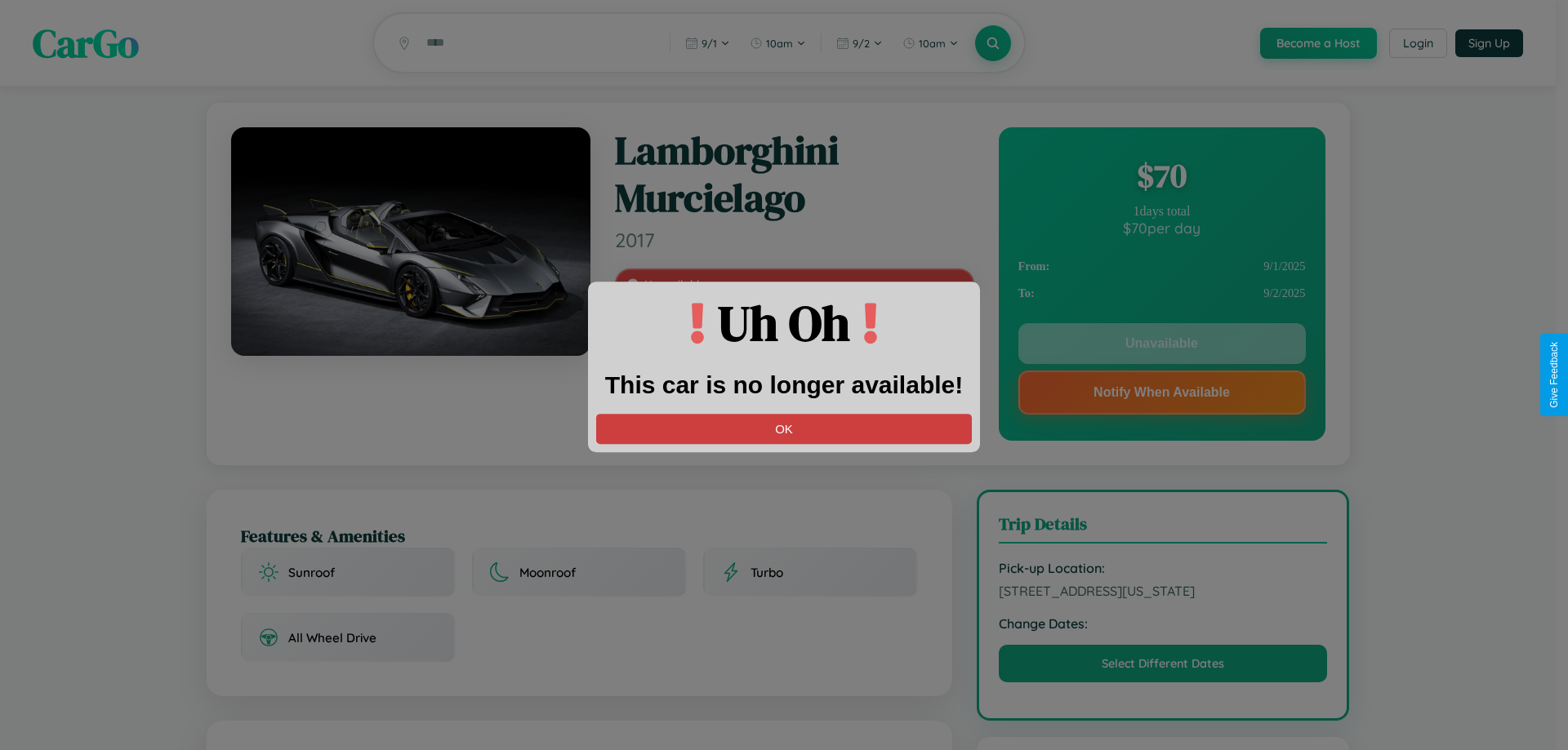
click at [784, 428] on button "OK" at bounding box center [784, 429] width 376 height 31
